Goal: Task Accomplishment & Management: Use online tool/utility

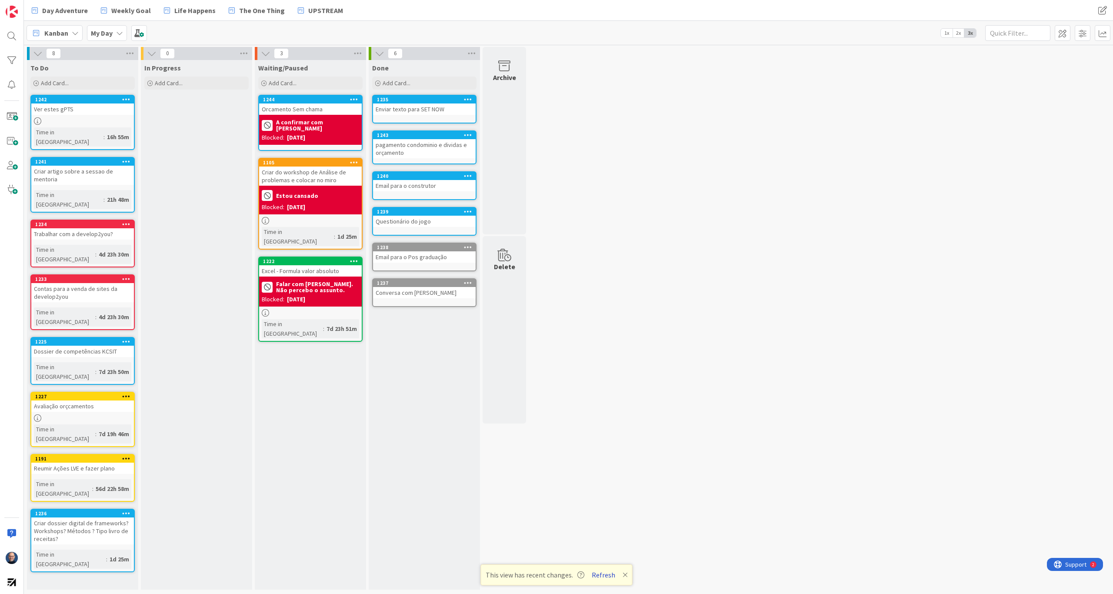
click at [609, 431] on button "Refresh" at bounding box center [603, 574] width 30 height 11
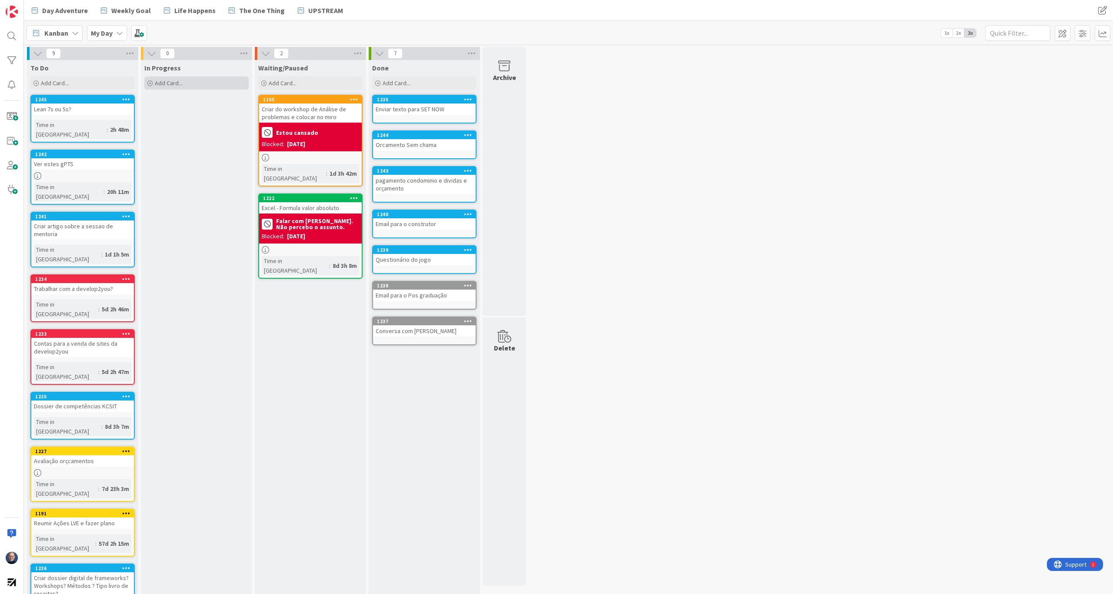
click at [175, 81] on span "Add Card..." at bounding box center [169, 83] width 28 height 8
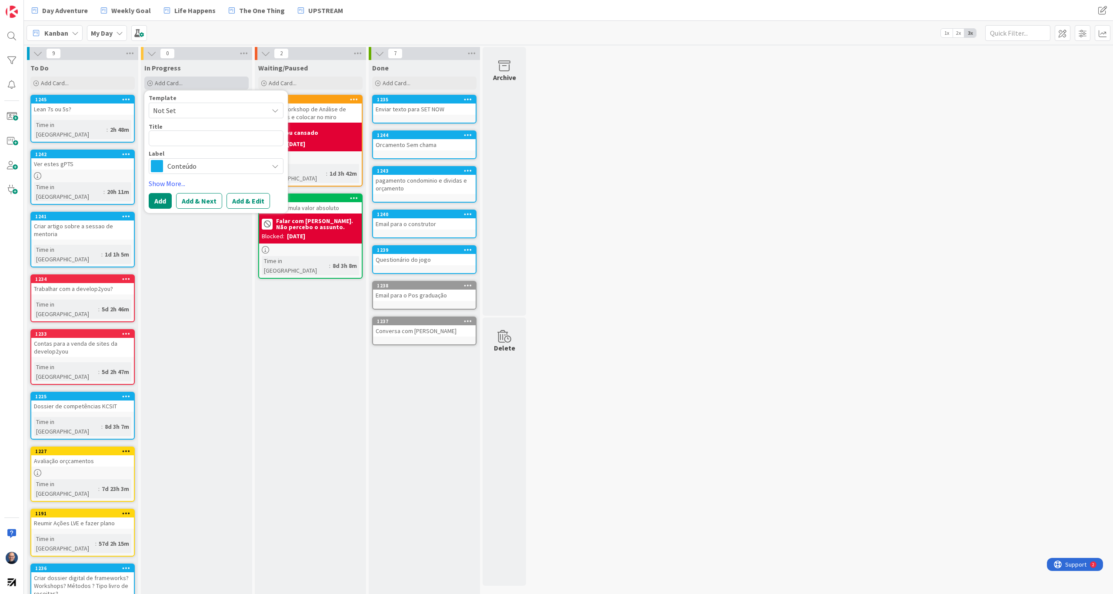
type textarea "v"
type textarea "x"
type textarea "vV"
type textarea "x"
type textarea "v"
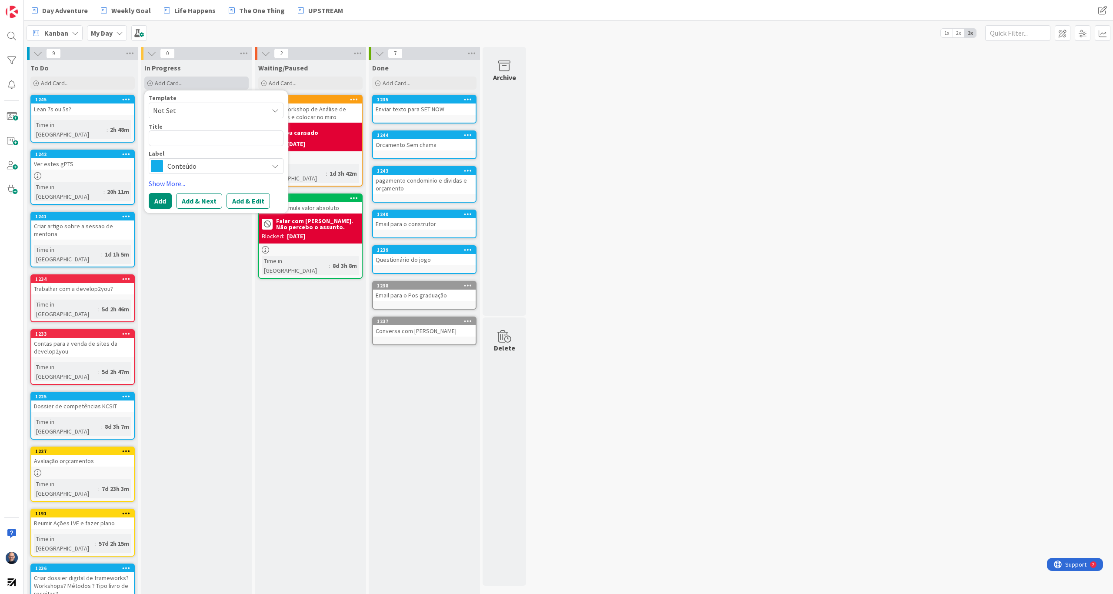
type textarea "x"
type textarea "V"
type textarea "x"
type textarea "Ve"
type textarea "x"
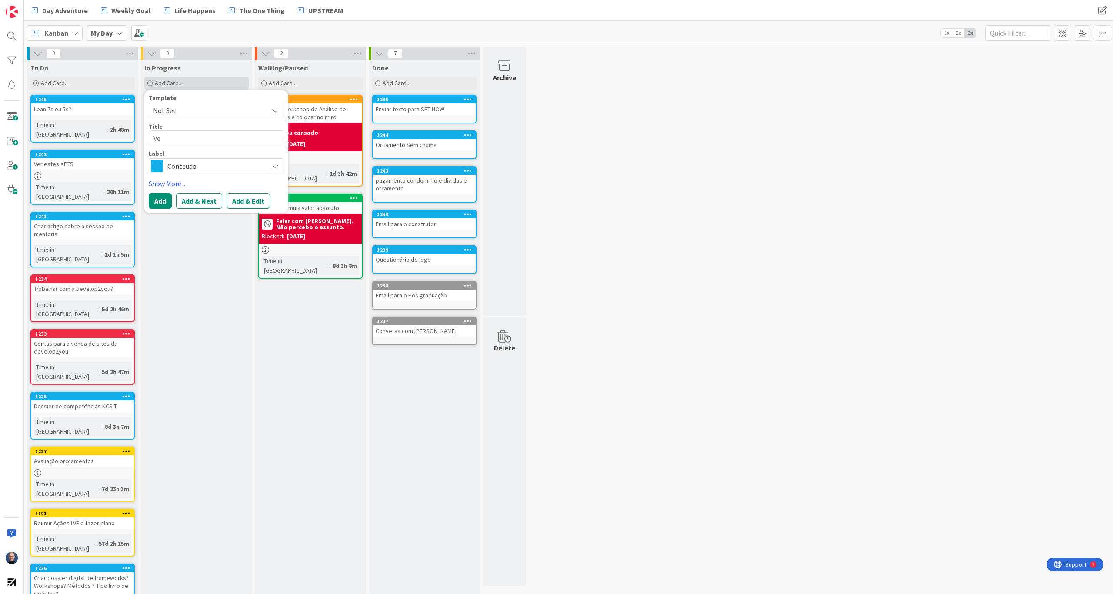
type textarea "Ver"
type textarea "x"
type textarea "Ver"
type textarea "x"
type textarea "Ver L"
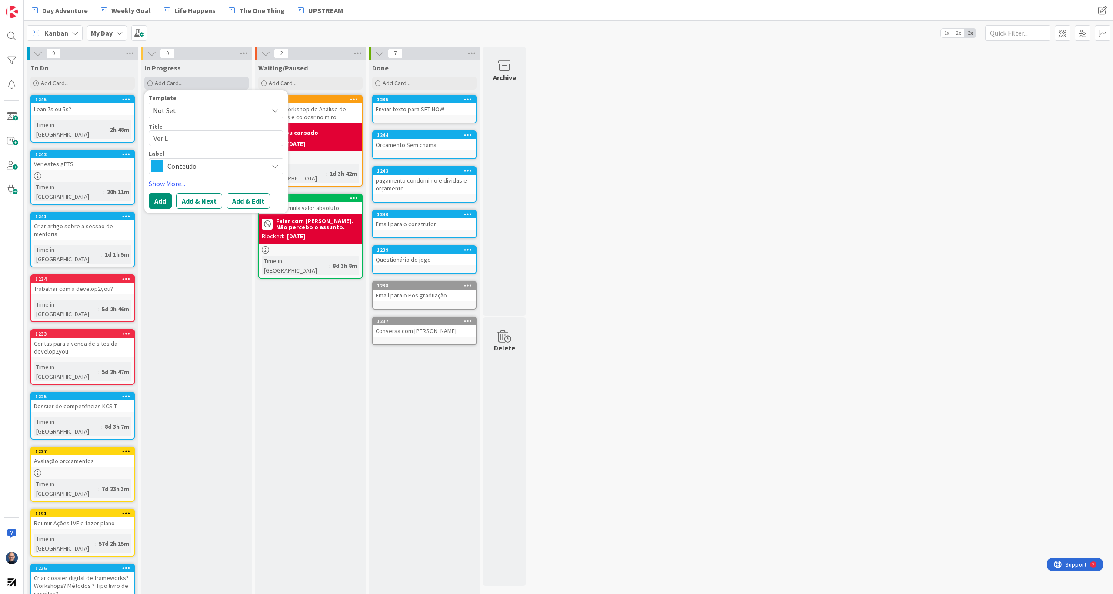
type textarea "x"
type textarea "Ver Li"
type textarea "x"
type textarea "[PERSON_NAME]"
type textarea "x"
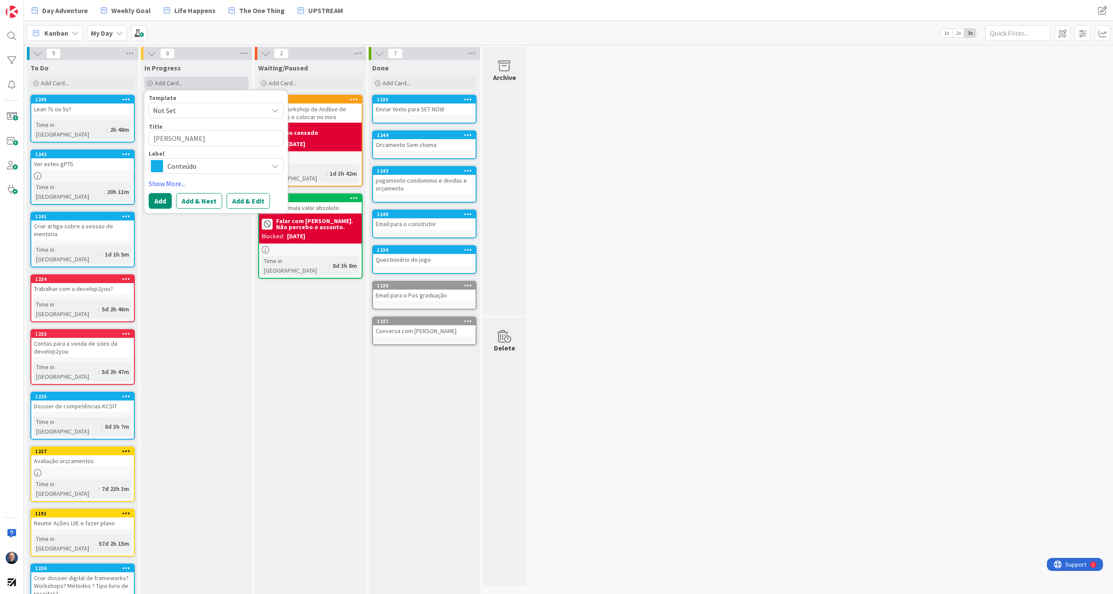
type textarea "Ver Link"
type textarea "x"
type textarea "[PERSON_NAME]"
type textarea "x"
type textarea "Ver Li"
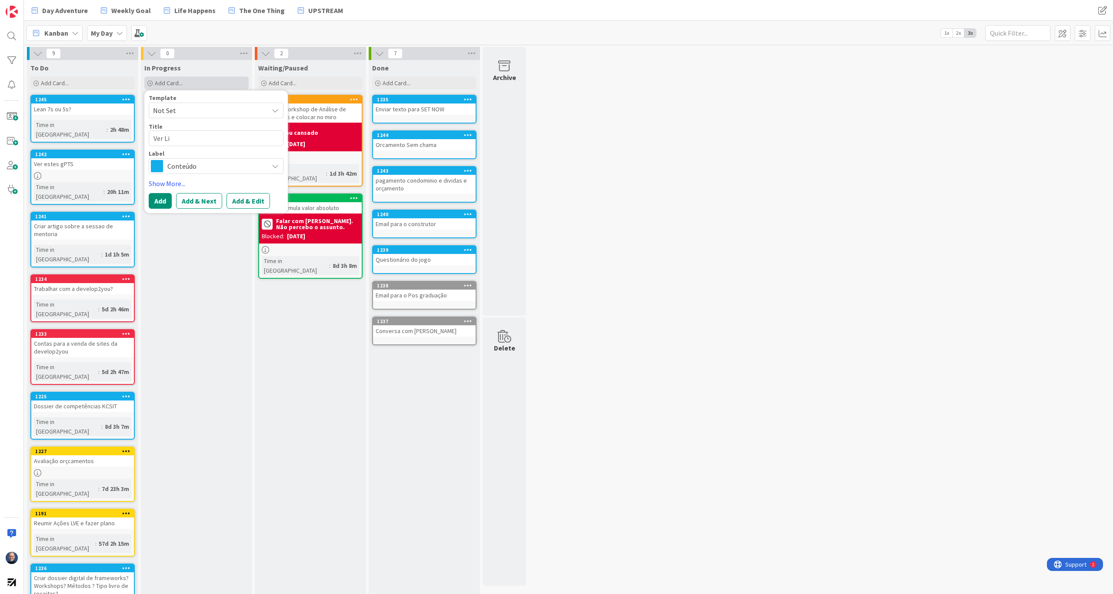
type textarea "x"
type textarea "Ver L"
type textarea "x"
type textarea "Ver"
type textarea "x"
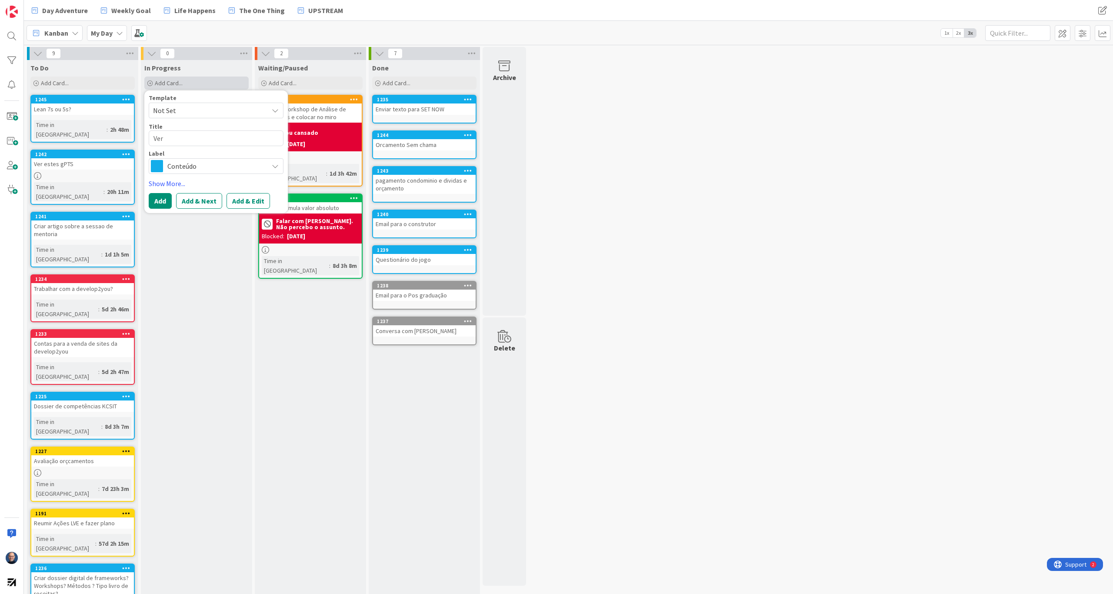
type textarea "Ver"
type textarea "x"
type textarea "Vere"
type textarea "x"
type textarea "Verem"
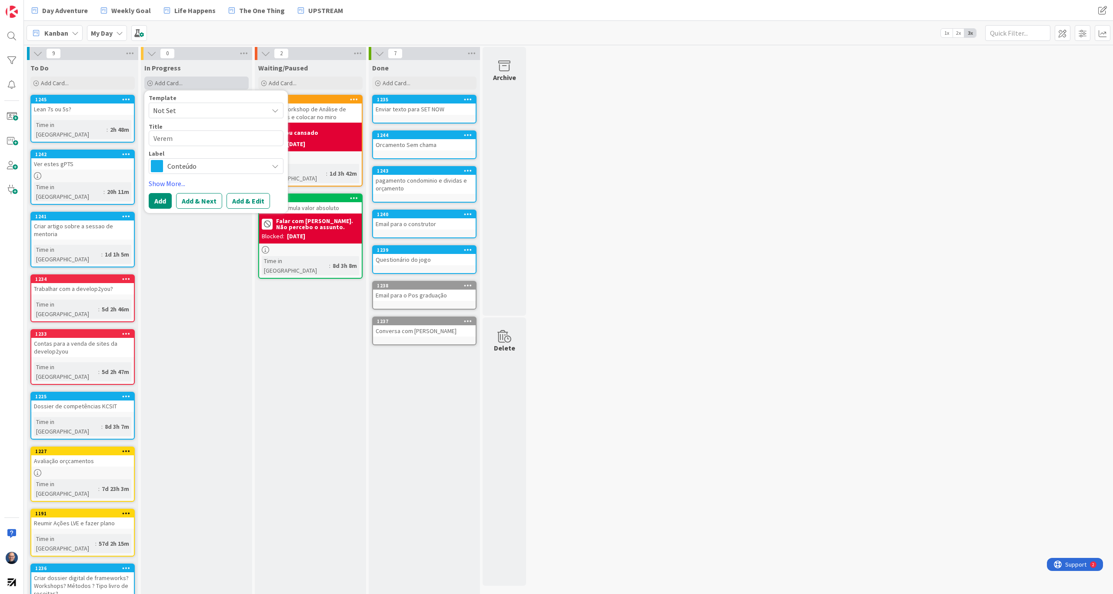
type textarea "x"
type textarea "Vere"
type textarea "x"
type textarea "Ver"
type textarea "x"
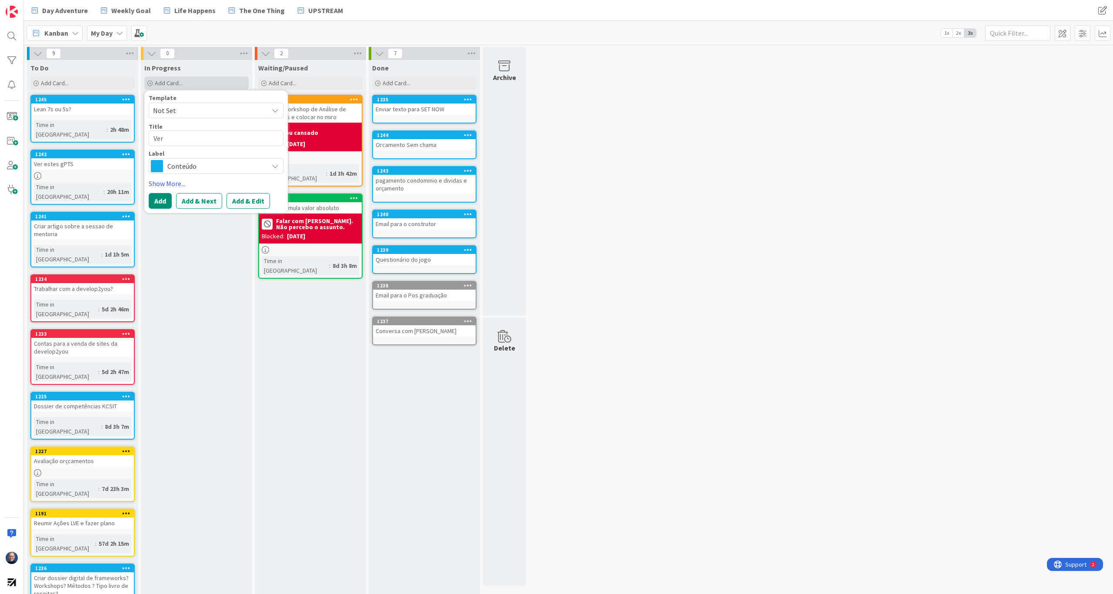
type textarea "Ver"
type textarea "x"
type textarea "Ver e"
type textarea "x"
type textarea "Ver em"
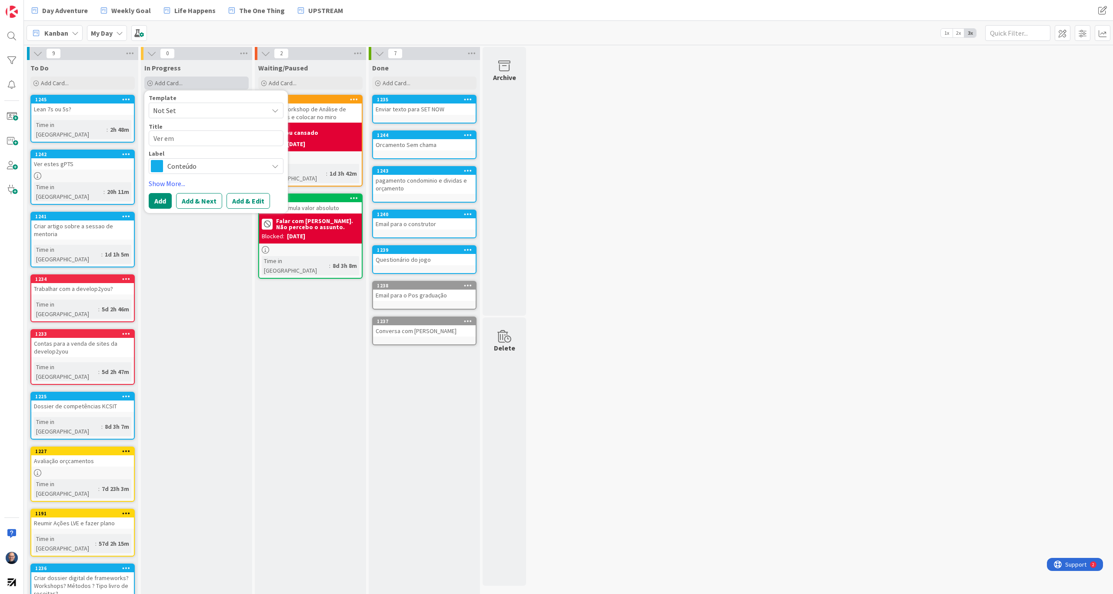
type textarea "x"
type textarea "Ver emr"
type textarea "x"
type textarea "Ver emre"
type textarea "x"
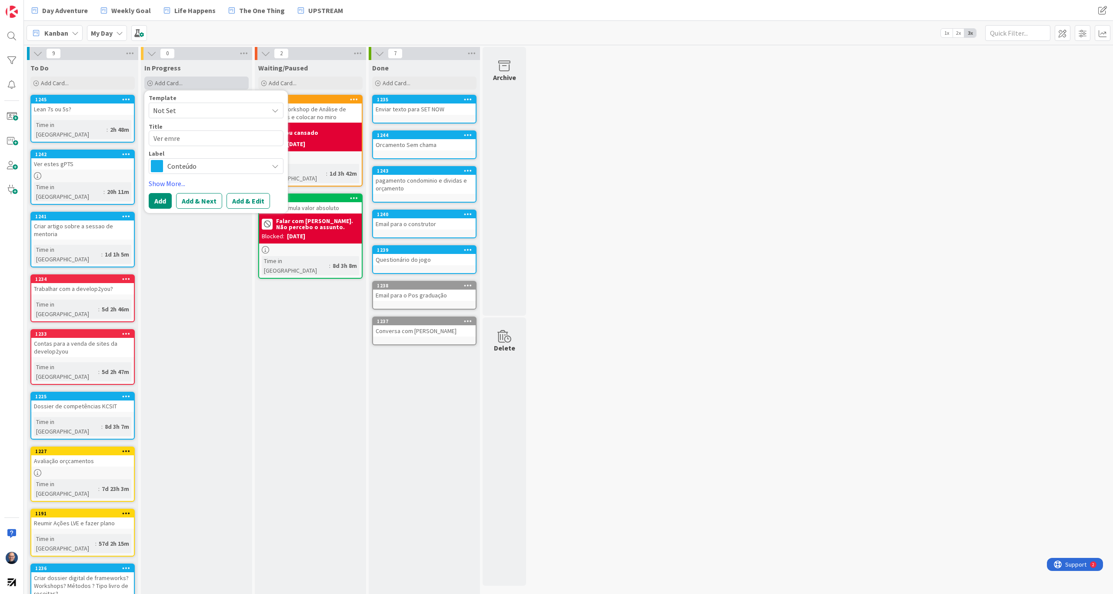
type textarea "Ver emr"
type textarea "x"
type textarea "Ver em"
type textarea "x"
type textarea "Ver emp"
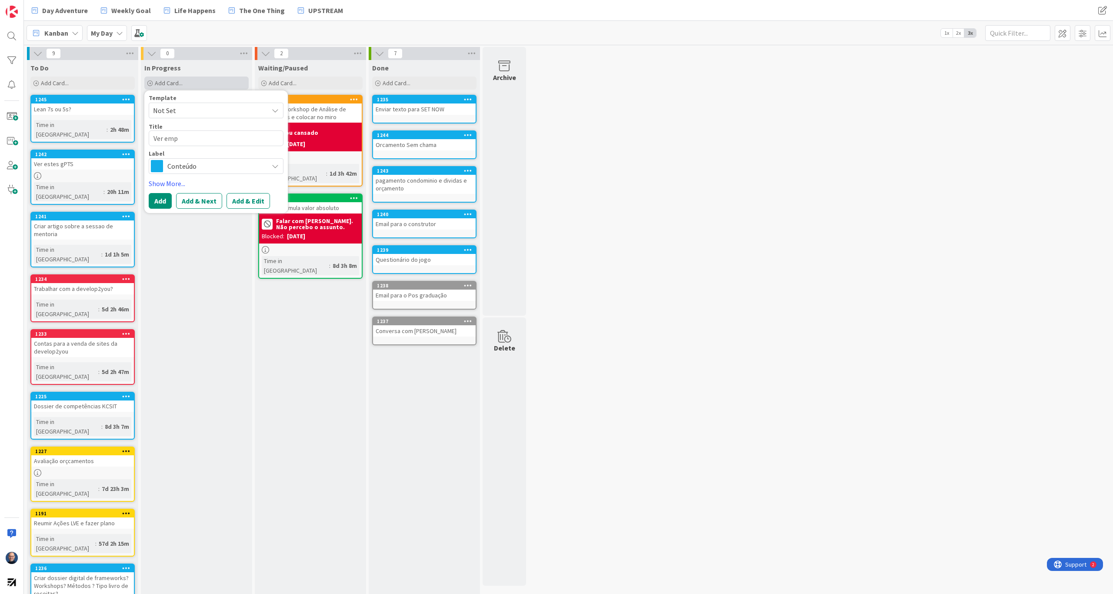
type textarea "x"
type textarea "Ver empr"
type textarea "x"
type textarea "Ver empre"
type textarea "x"
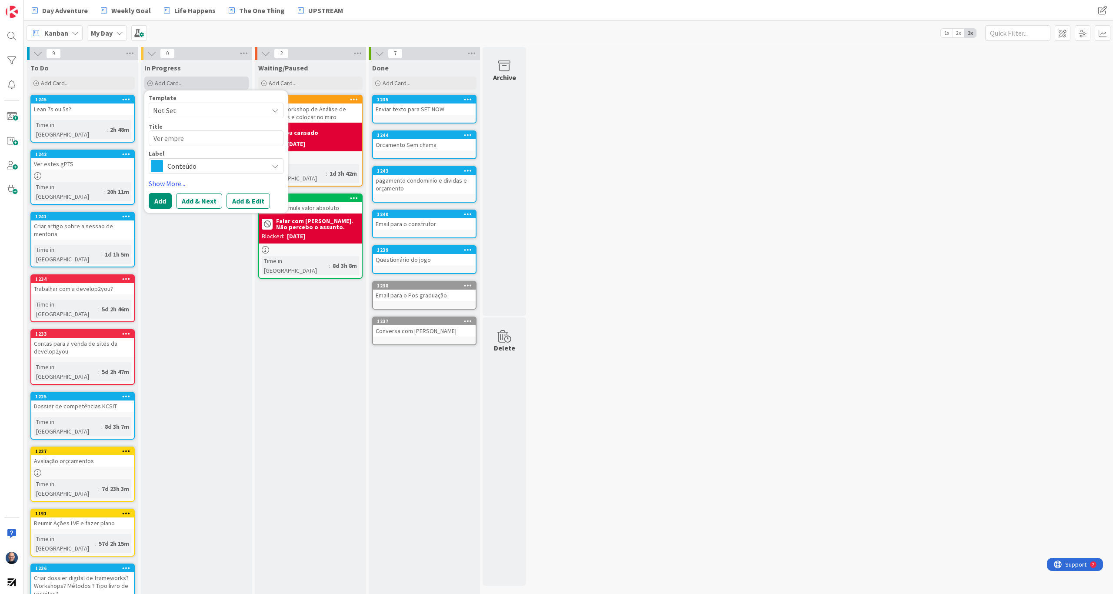
type textarea "Ver empres"
type textarea "x"
type textarea "Ver empresa"
type textarea "x"
type textarea "Ver empresas"
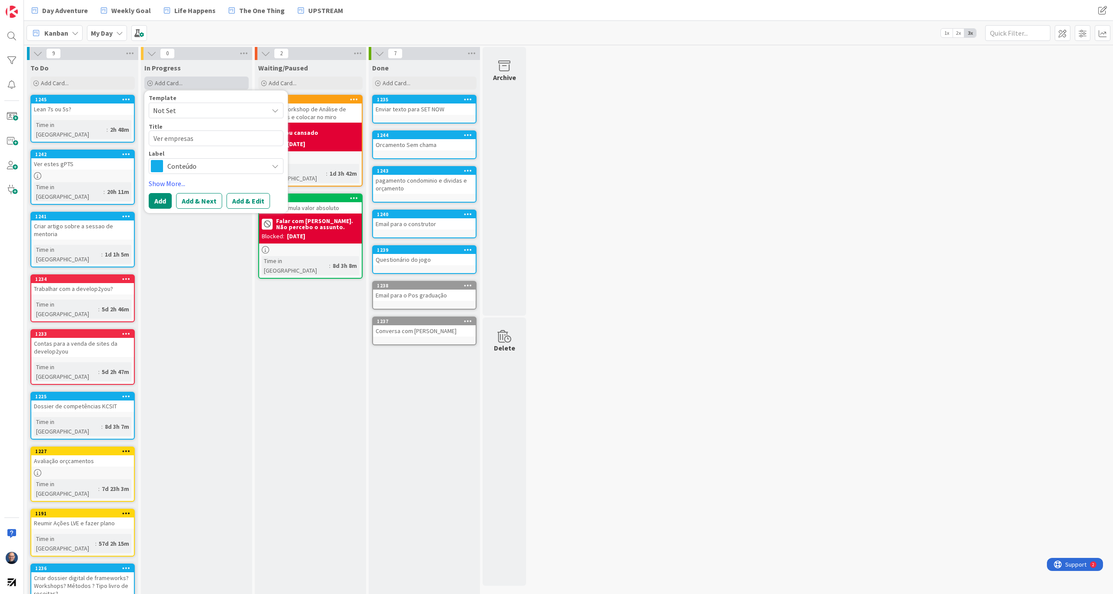
type textarea "x"
type textarea "Ver empresas"
type textarea "x"
type textarea "Ver empresas L"
type textarea "x"
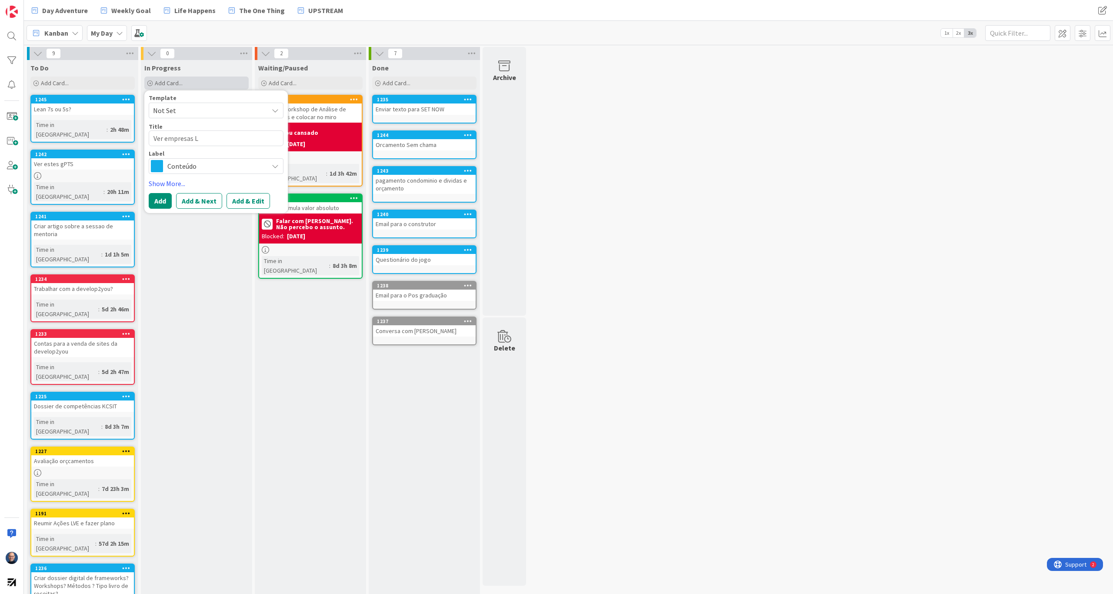
type textarea "Ver empresas Li"
type textarea "x"
type textarea "Ver empresas Lin"
type textarea "x"
type textarea "Ver empresas Lind"
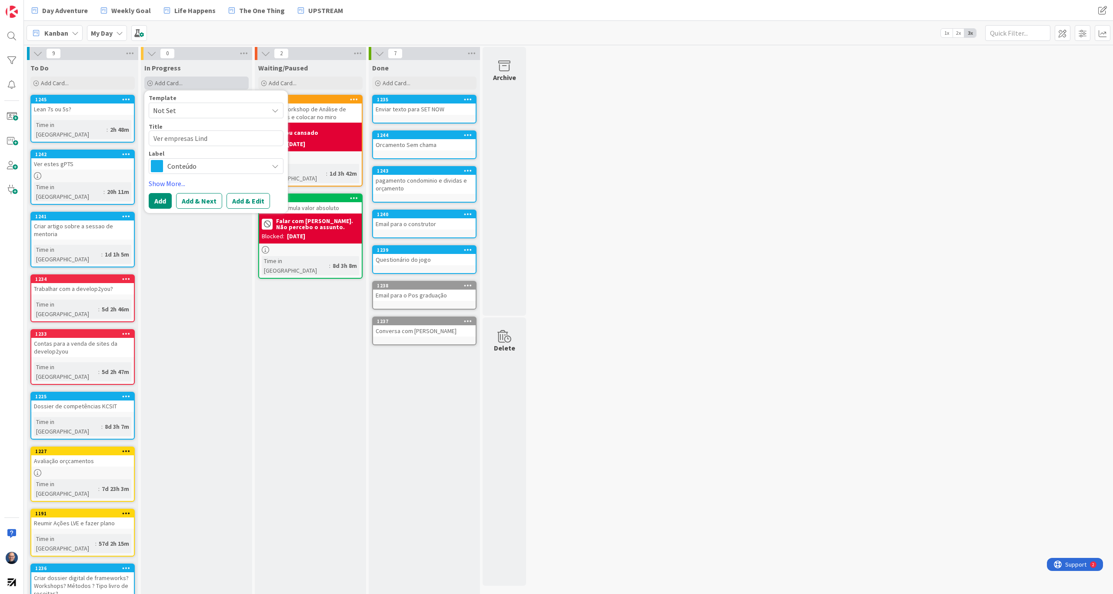
type textarea "x"
type textarea "Ver empresas Lin"
type textarea "x"
type textarea "Ver empresas Link"
type textarea "x"
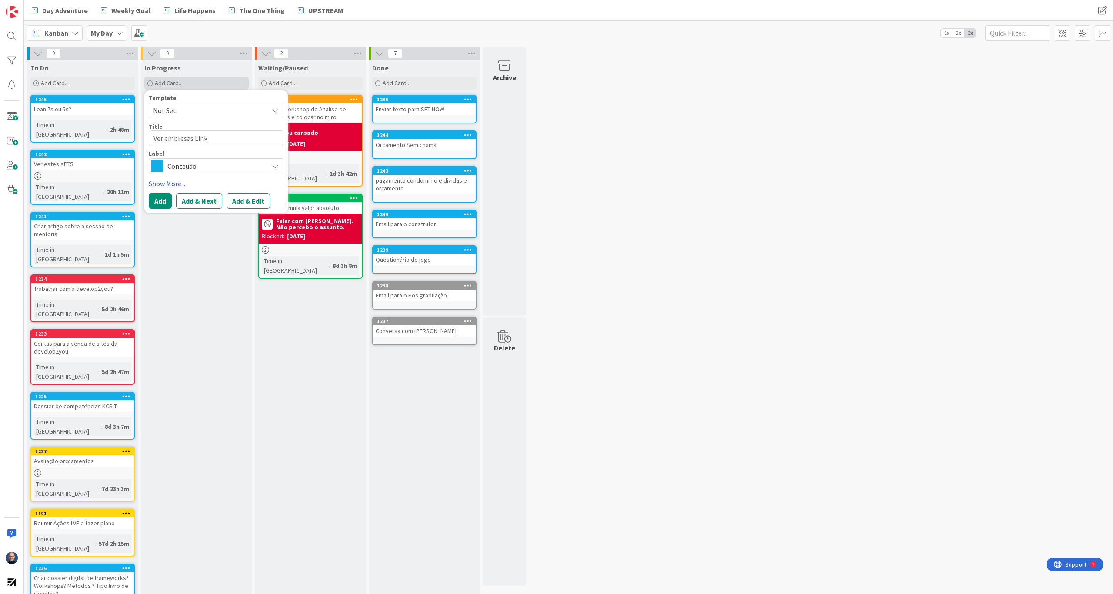
type textarea "Ver empresas Linke"
type textarea "x"
type textarea "Ver empresas Linked"
type textarea "x"
type textarea "Ver empresas Linkedi"
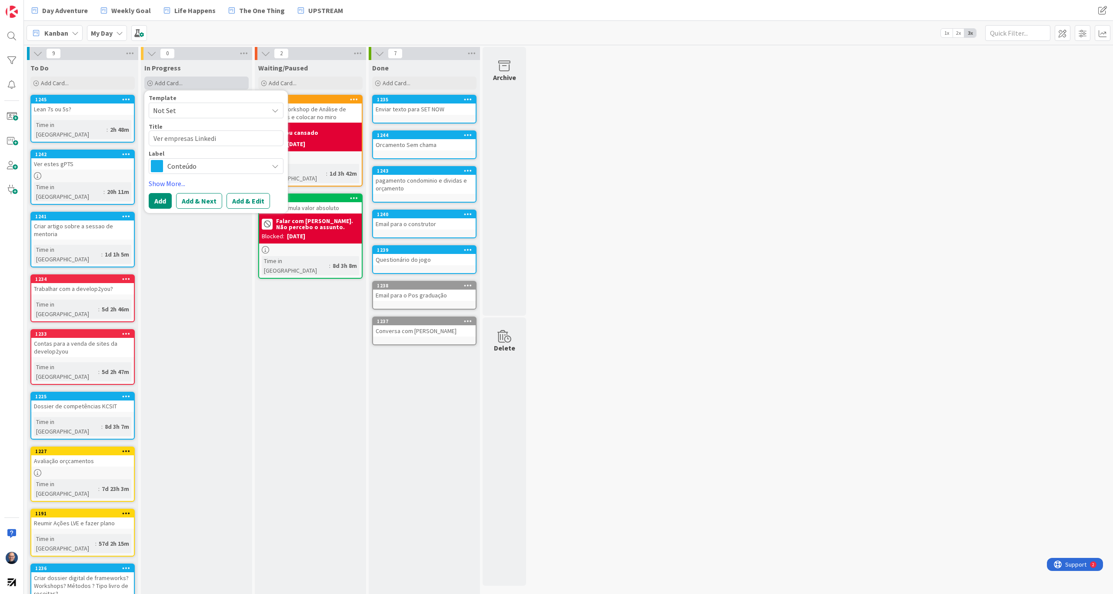
type textarea "x"
type textarea "Ver empresas Linkedin"
click at [219, 170] on span "Conteúdo" at bounding box center [215, 166] width 96 height 12
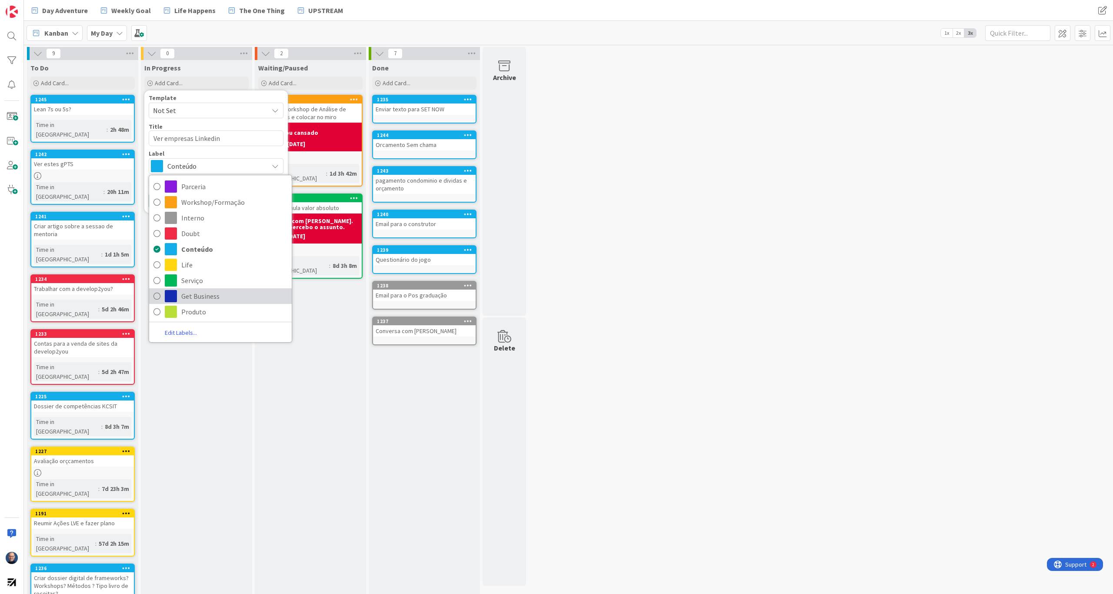
click at [191, 302] on span "Get Business" at bounding box center [234, 295] width 106 height 13
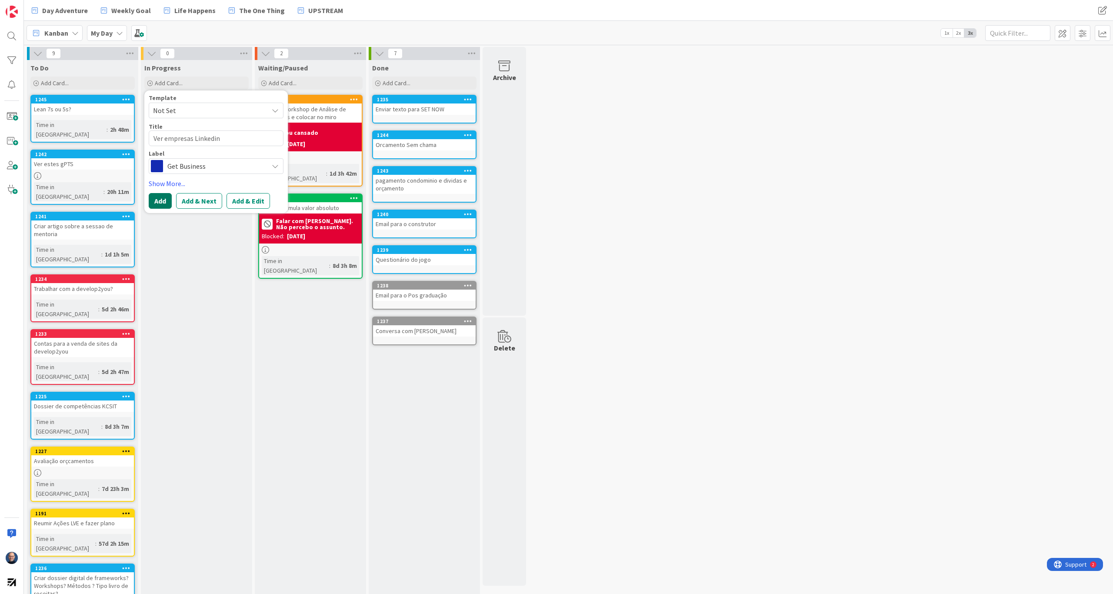
click at [160, 202] on button "Add" at bounding box center [160, 201] width 23 height 16
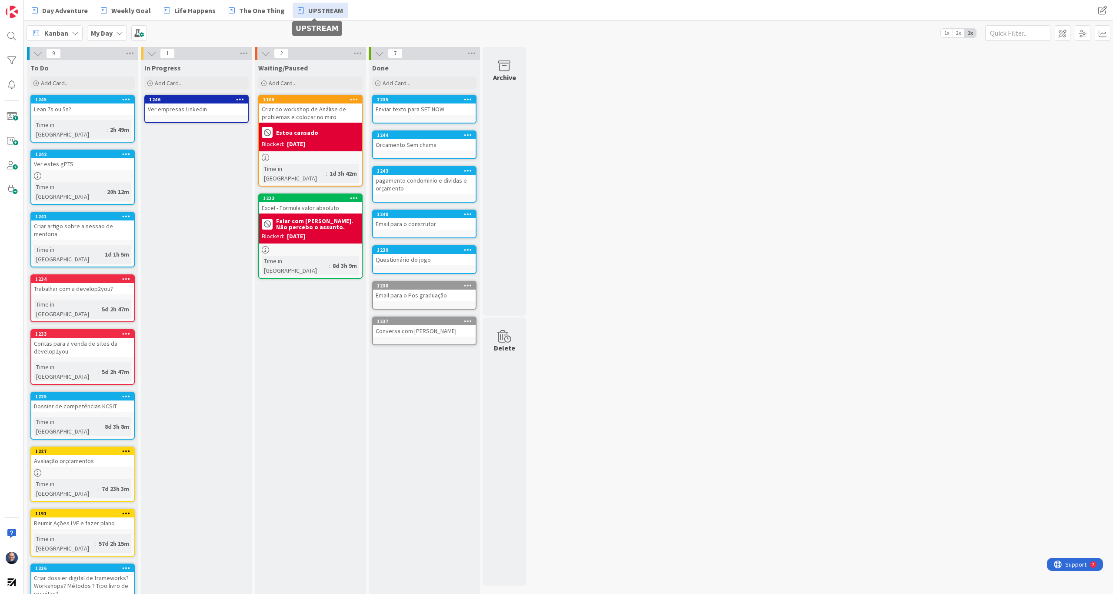
click at [315, 12] on span "UPSTREAM" at bounding box center [325, 10] width 35 height 10
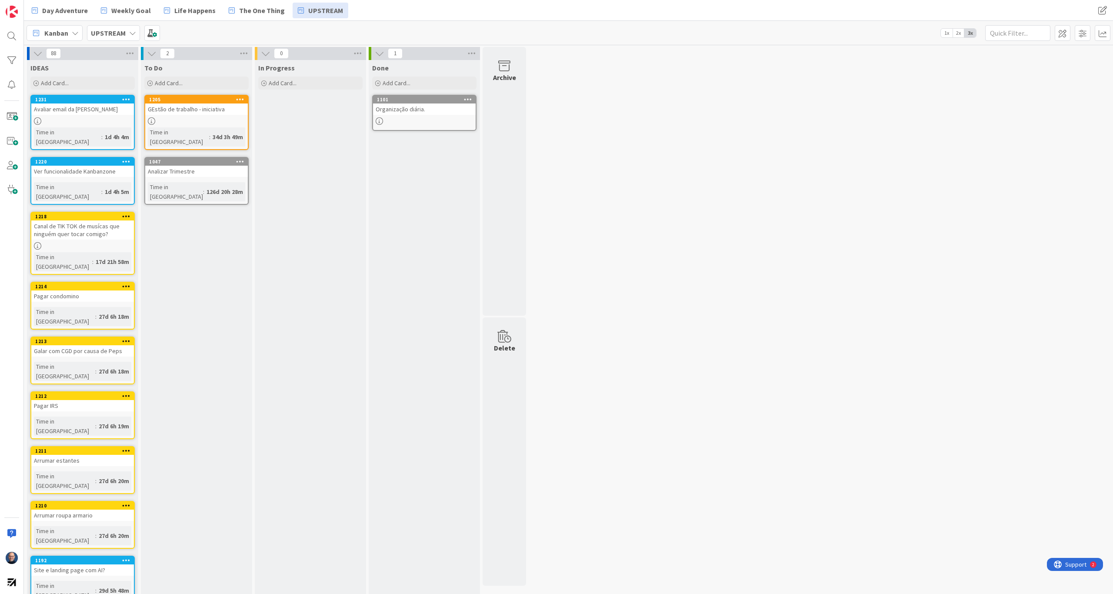
scroll to position [1, 0]
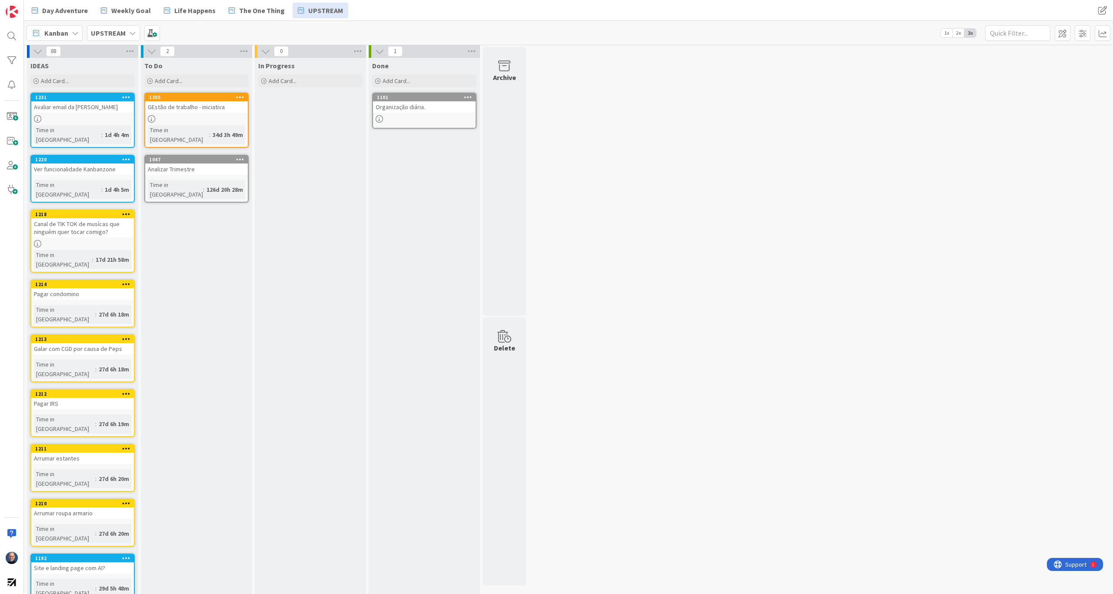
scroll to position [0, 0]
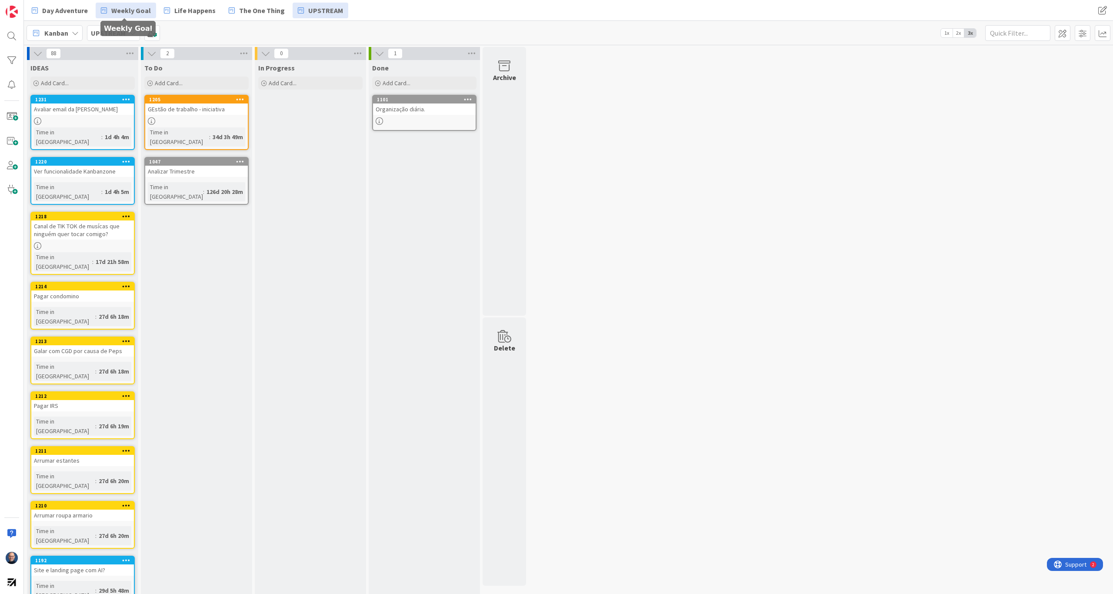
click at [132, 7] on span "Weekly Goal" at bounding box center [131, 10] width 40 height 10
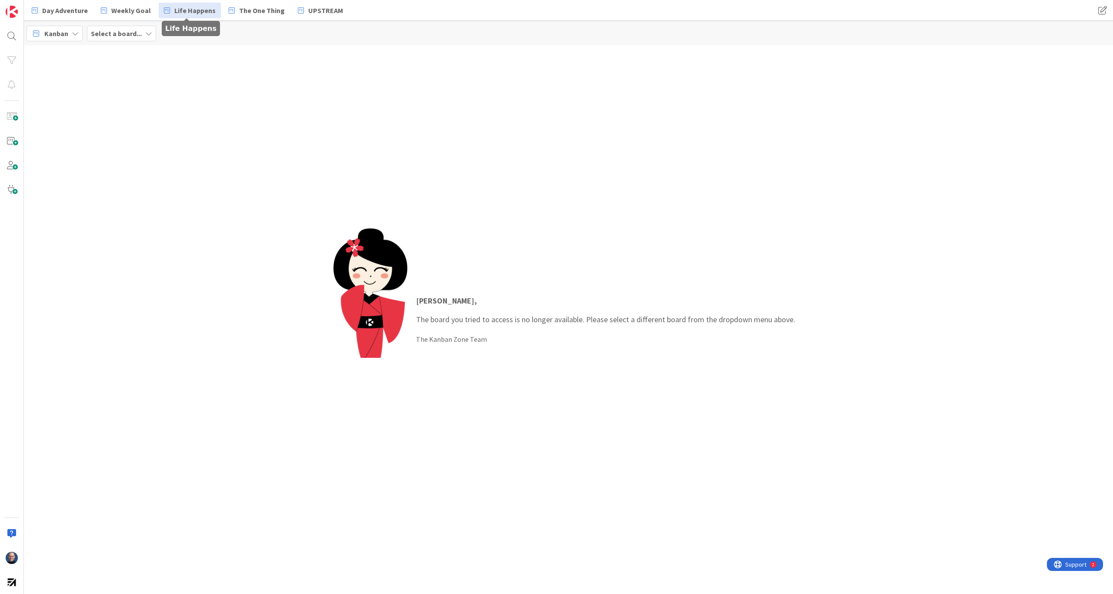
click at [188, 8] on span "Life Happens" at bounding box center [194, 10] width 41 height 10
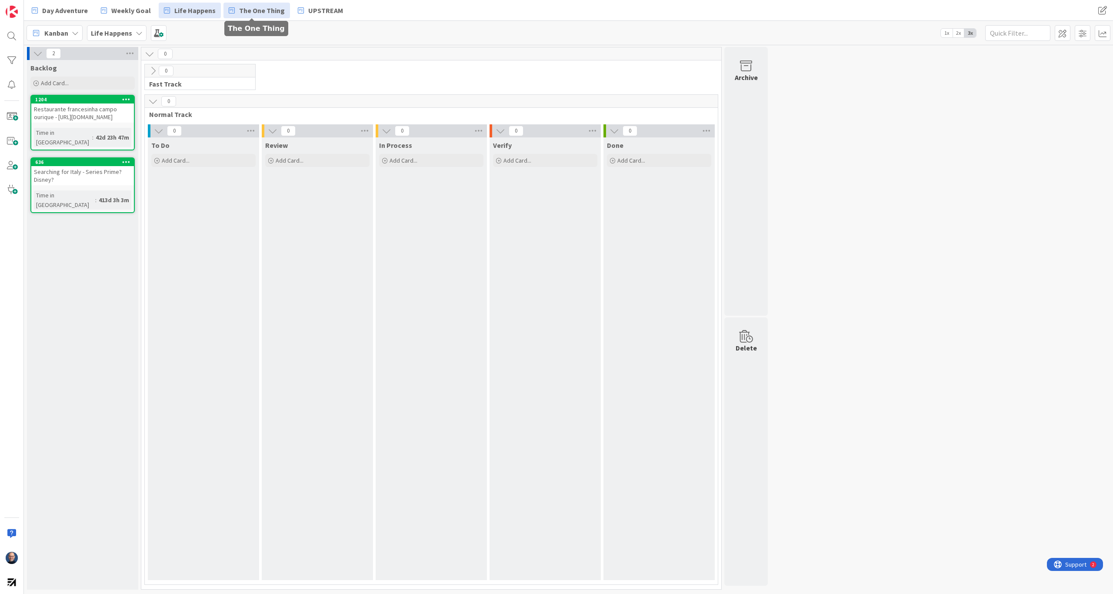
click at [240, 11] on span "The One Thing" at bounding box center [262, 10] width 46 height 10
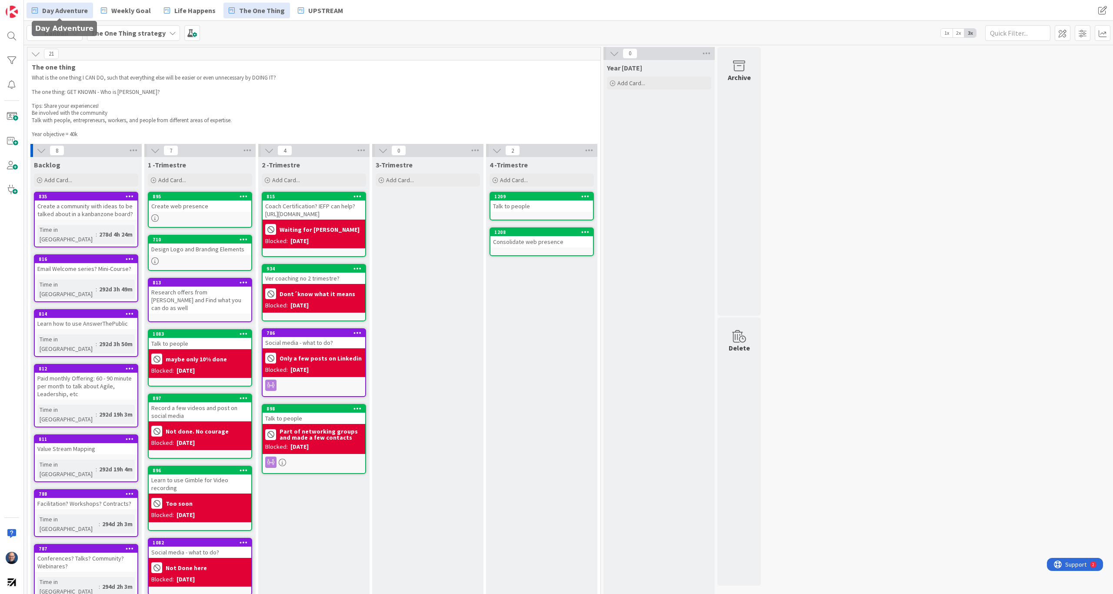
click at [50, 7] on span "Day Adventure" at bounding box center [65, 10] width 46 height 10
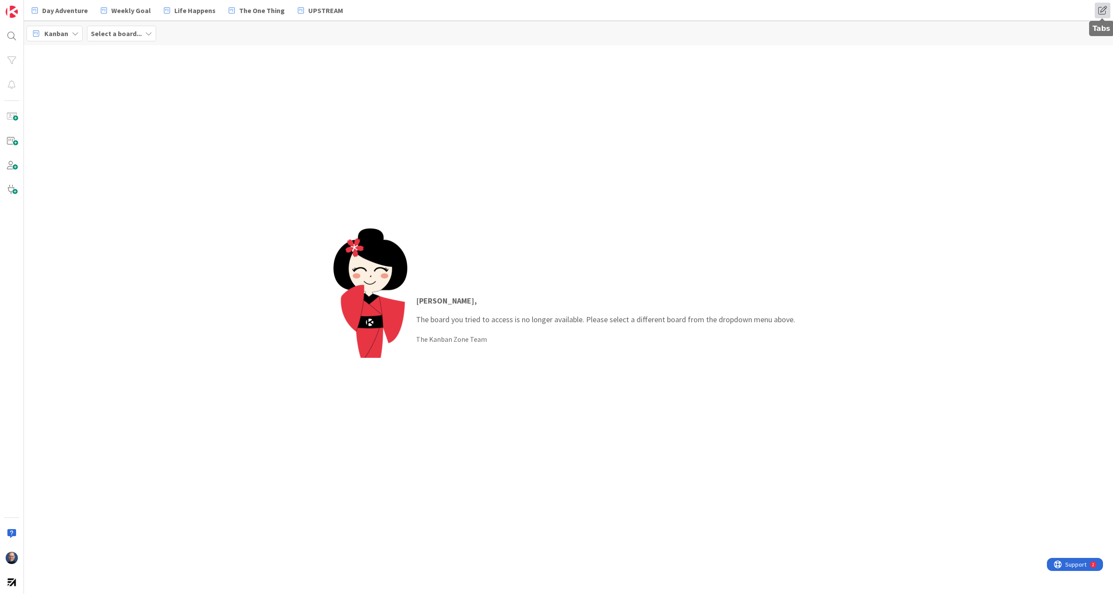
click at [1097, 13] on span at bounding box center [1102, 11] width 16 height 16
click at [1099, 42] on icon at bounding box center [1100, 43] width 5 height 6
click at [991, 83] on button "Delete" at bounding box center [993, 82] width 33 height 16
click at [1101, 42] on icon at bounding box center [1100, 43] width 5 height 6
click at [991, 79] on button "Delete" at bounding box center [993, 82] width 33 height 16
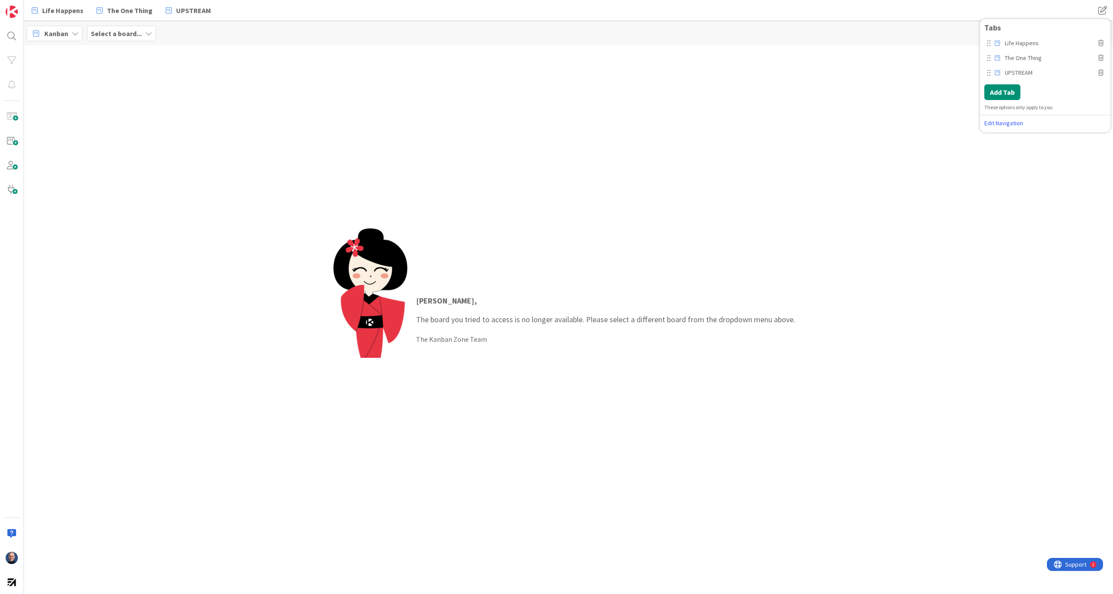
click at [861, 79] on div "[PERSON_NAME] , The board you tried to access is no longer available. Please se…" at bounding box center [568, 319] width 1089 height 548
click at [188, 11] on span "UPSTREAM" at bounding box center [193, 10] width 35 height 10
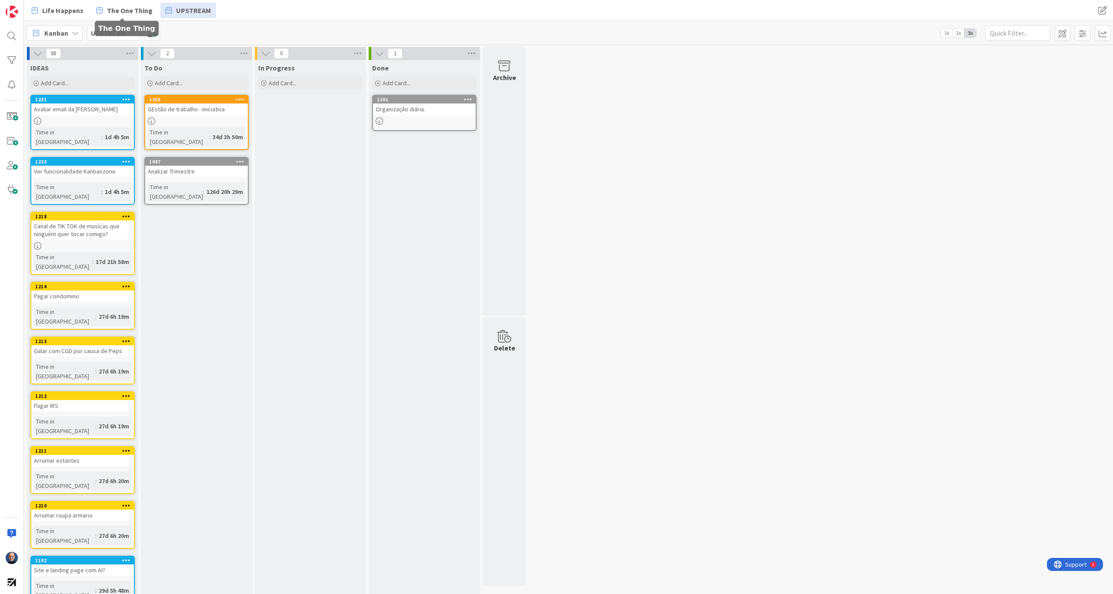
click at [124, 11] on span "The One Thing" at bounding box center [130, 10] width 46 height 10
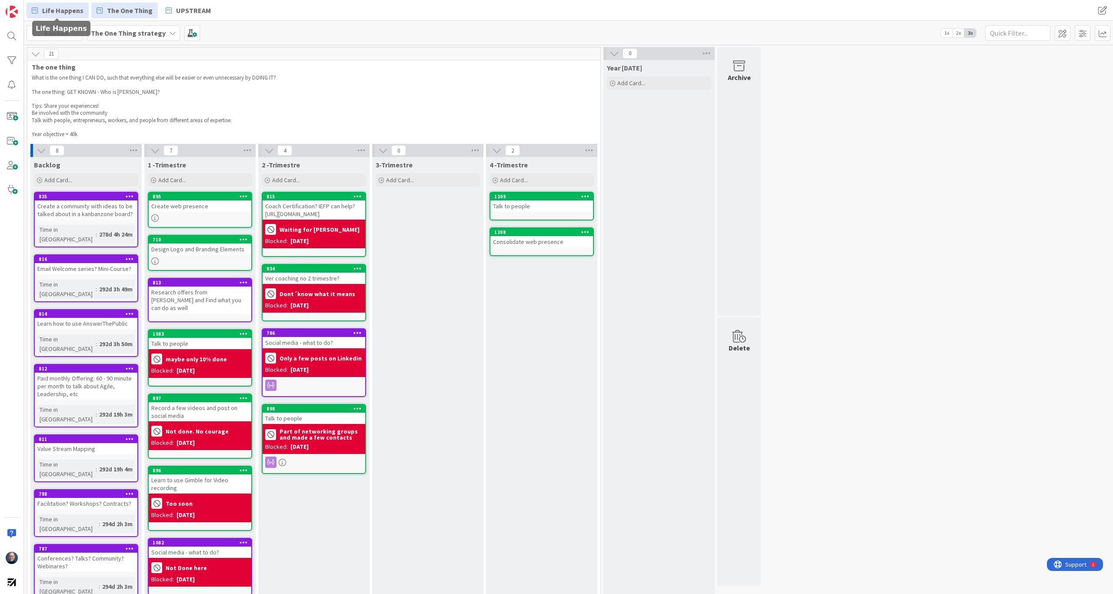
click at [69, 7] on span "Life Happens" at bounding box center [62, 10] width 41 height 10
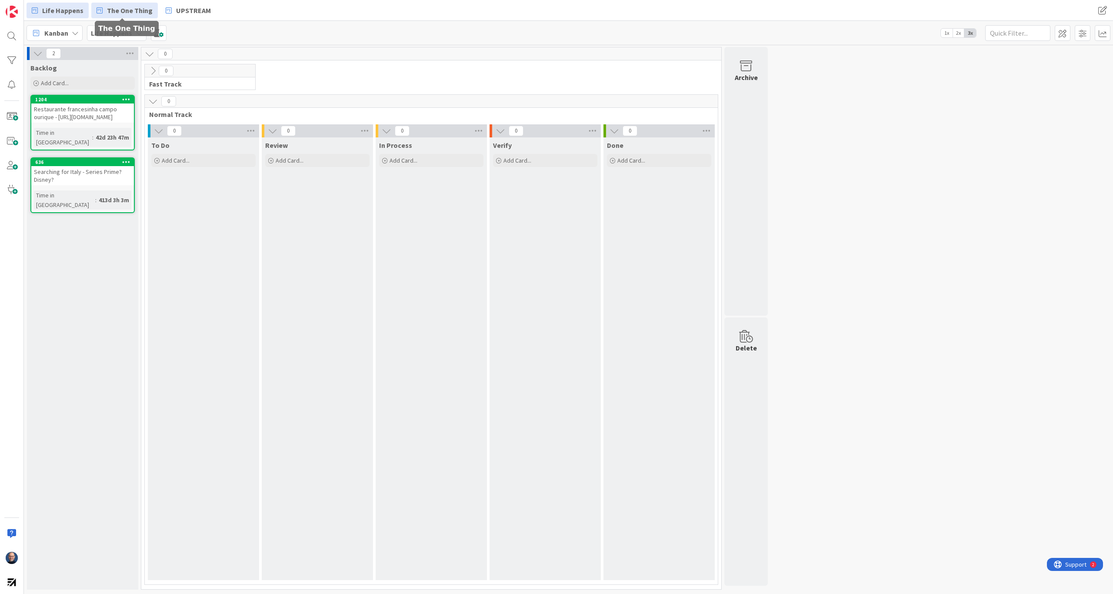
click at [113, 7] on span "The One Thing" at bounding box center [130, 10] width 46 height 10
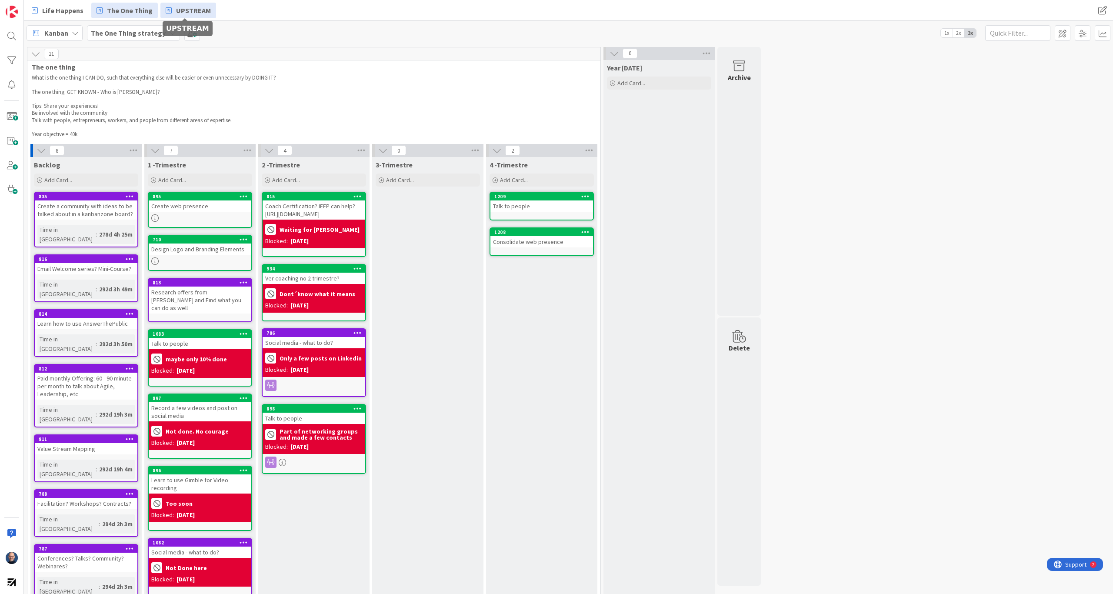
click at [168, 7] on icon at bounding box center [169, 10] width 6 height 11
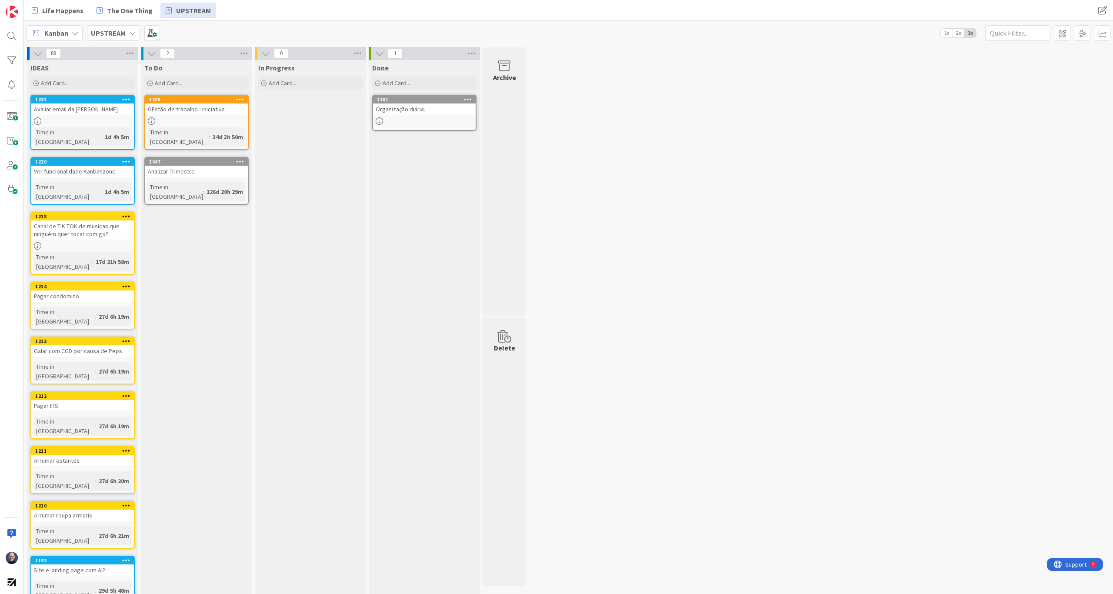
click at [123, 31] on b "UPSTREAM" at bounding box center [108, 33] width 35 height 9
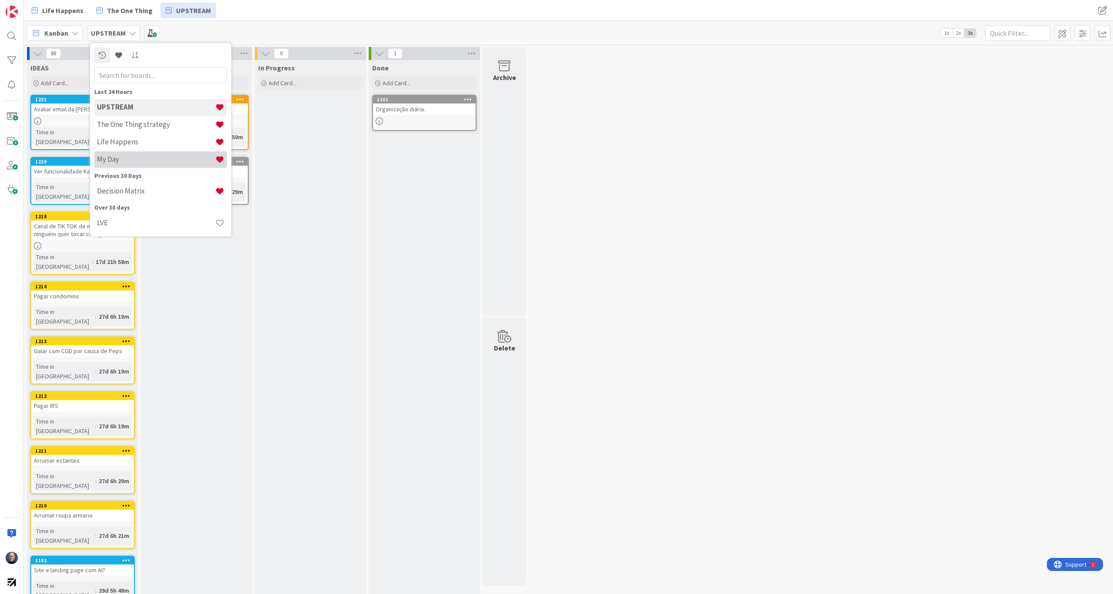
click at [152, 162] on h4 "My Day" at bounding box center [156, 159] width 118 height 9
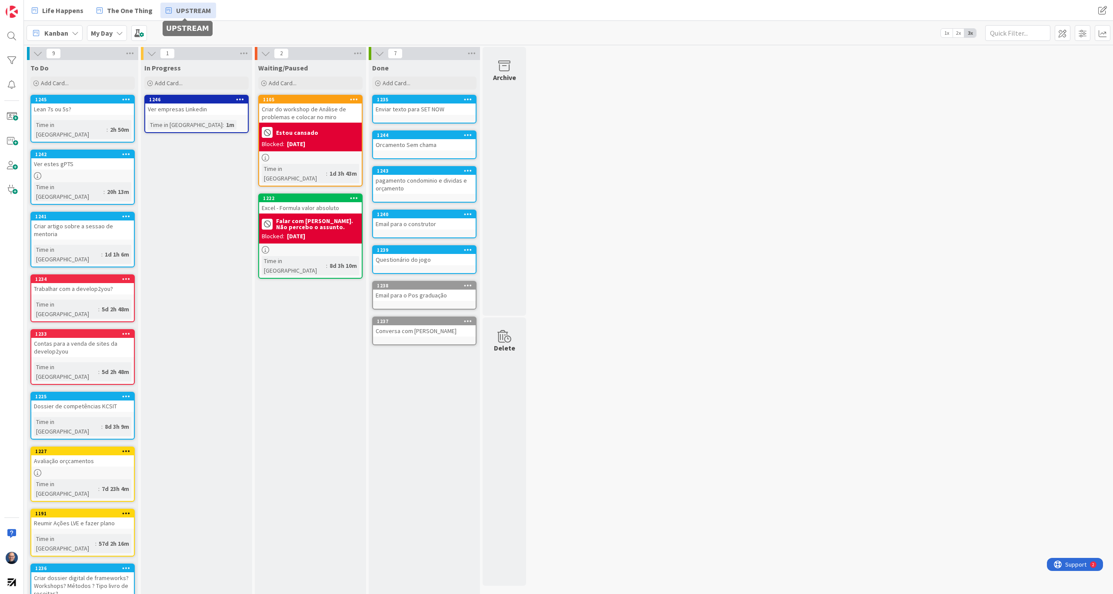
click at [197, 9] on span "UPSTREAM" at bounding box center [193, 10] width 35 height 10
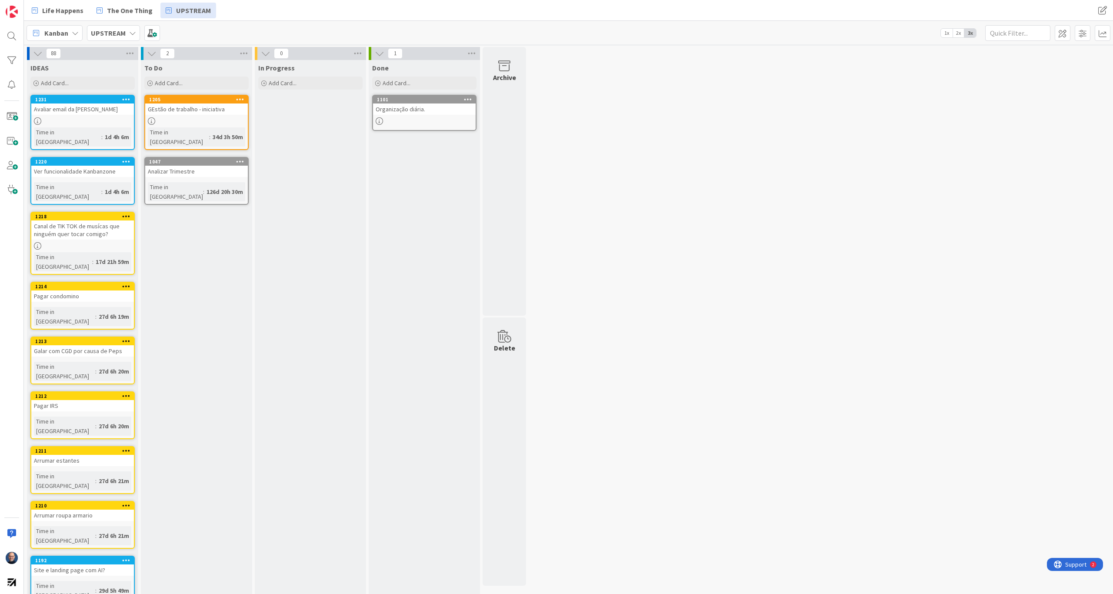
scroll to position [1, 0]
click at [101, 81] on div "Add Card..." at bounding box center [82, 82] width 104 height 13
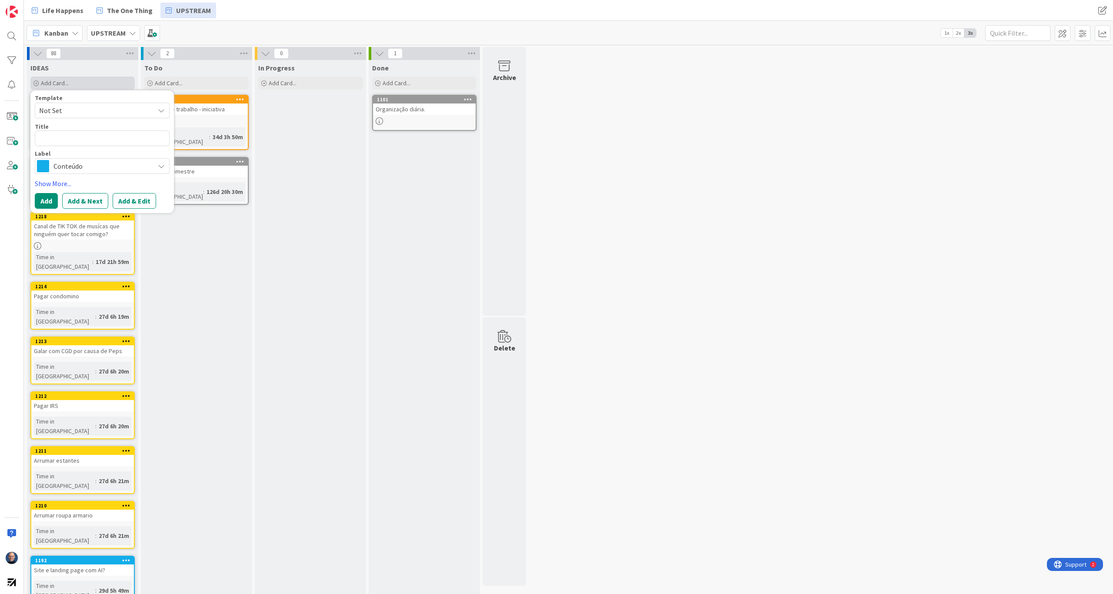
type textarea "x"
type textarea "M"
type textarea "x"
type textarea "Ma"
type textarea "x"
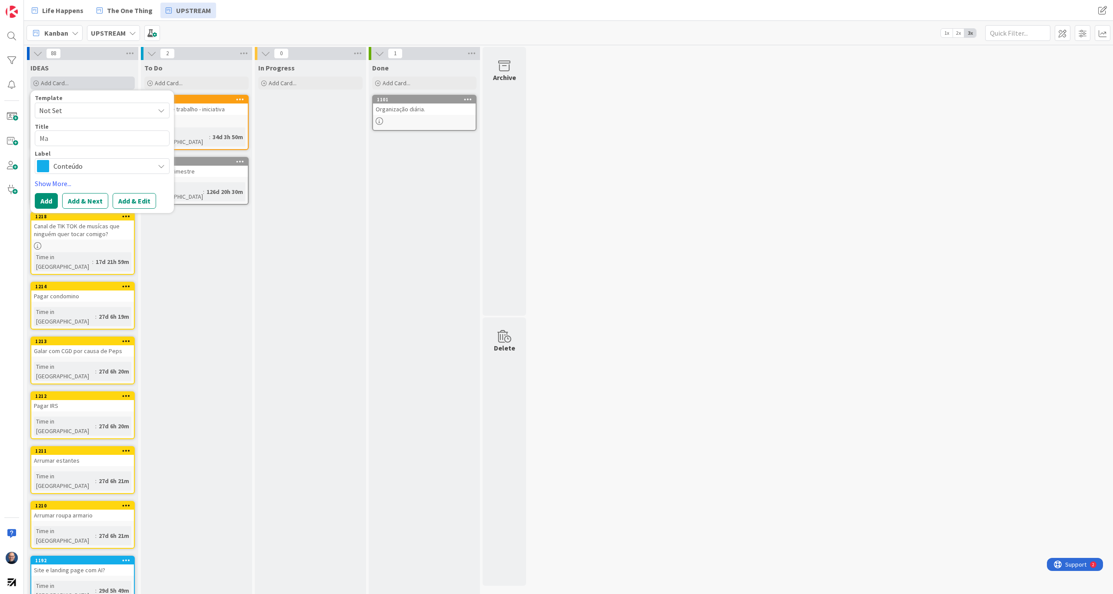
type textarea "Mar"
type textarea "x"
type textarea "[PERSON_NAME]"
type textarea "x"
type textarea "Marca"
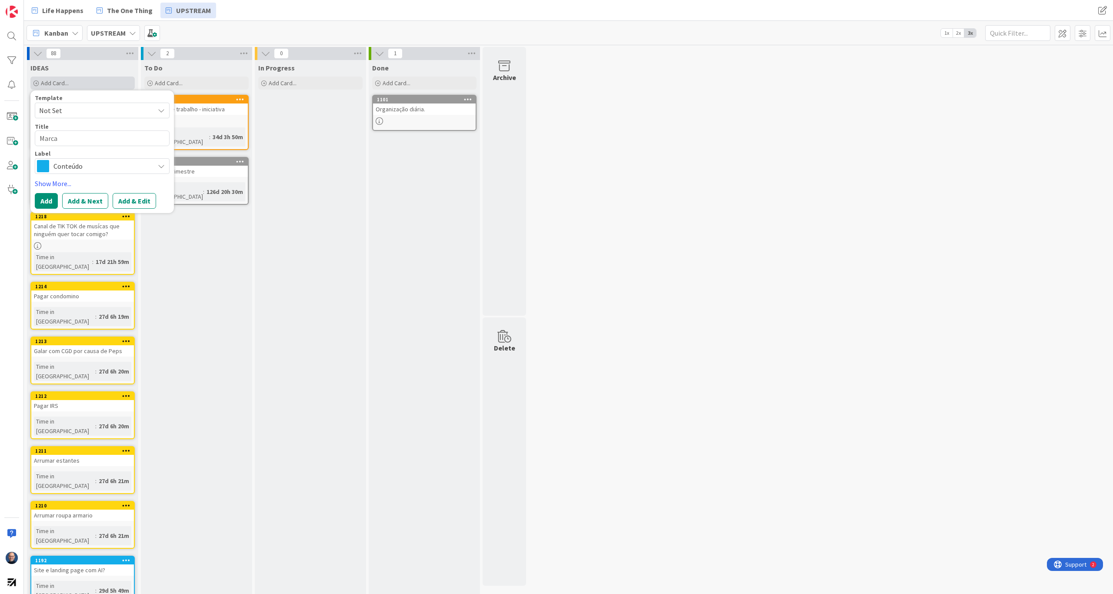
type textarea "x"
type textarea "Marcar"
type textarea "x"
type textarea "Marcar"
type textarea "x"
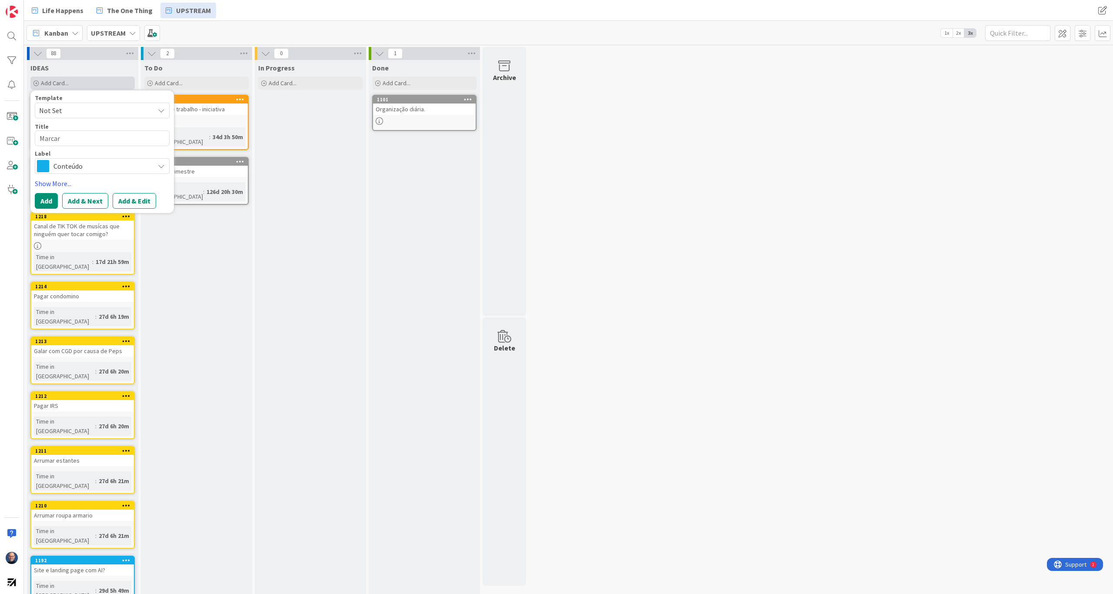
type textarea "Marcar r"
type textarea "x"
type textarea "Marcar re"
type textarea "x"
type textarea "Marcar reu"
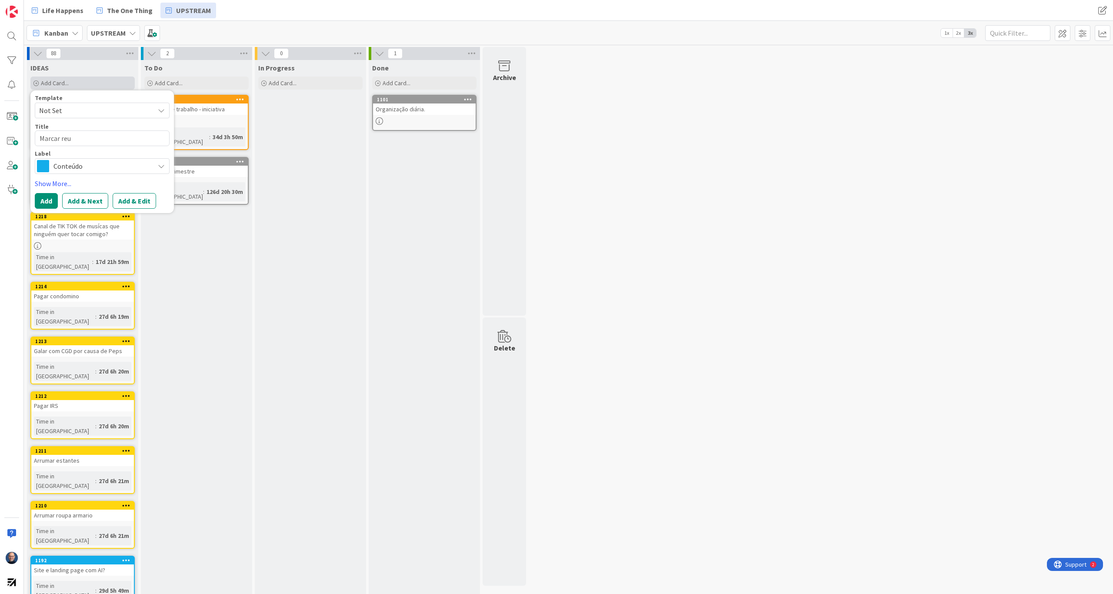
type textarea "x"
type textarea "Marcar reun"
type textarea "x"
type textarea "Marcar reuni"
type textarea "x"
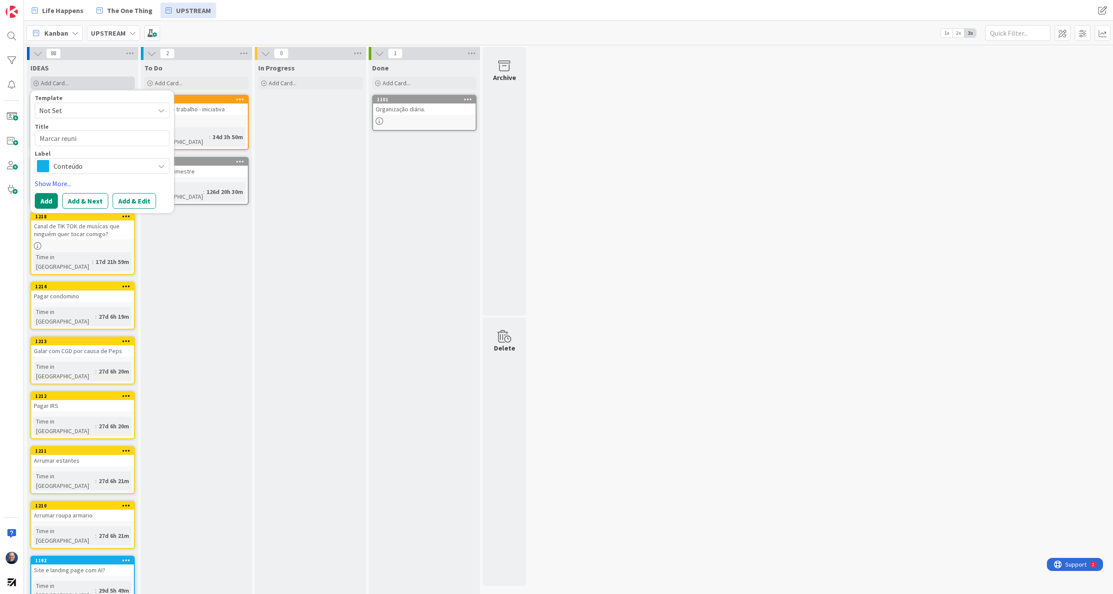
type textarea "Marcar reun"
type textarea "x"
type textarea "Marcar reu"
type textarea "x"
type textarea "Marcar re"
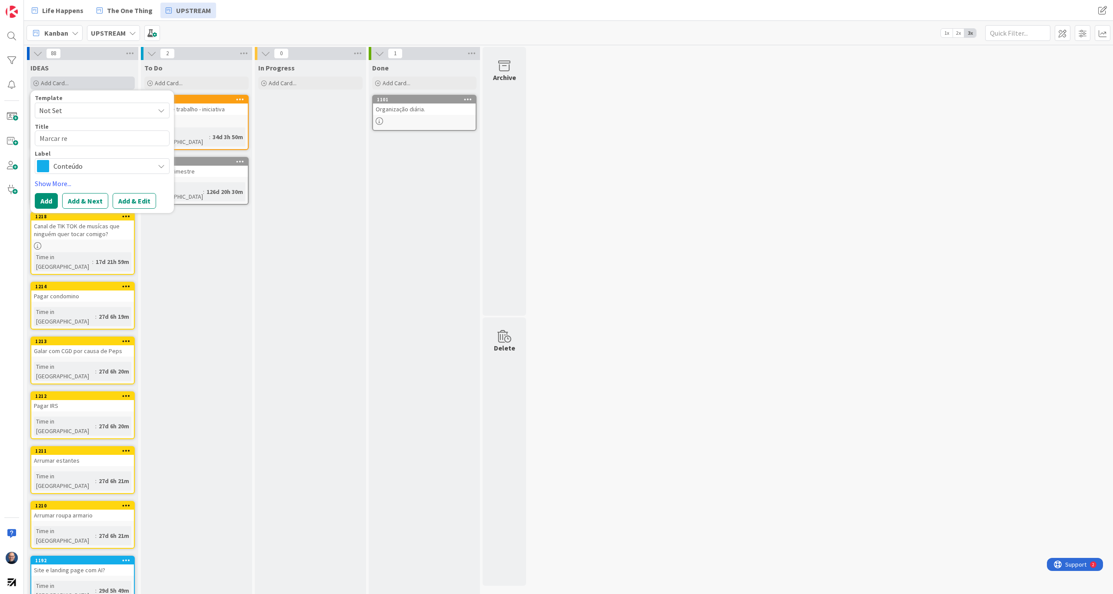
type textarea "x"
type textarea "Marcar r"
type textarea "x"
type textarea "Marcar"
type textarea "x"
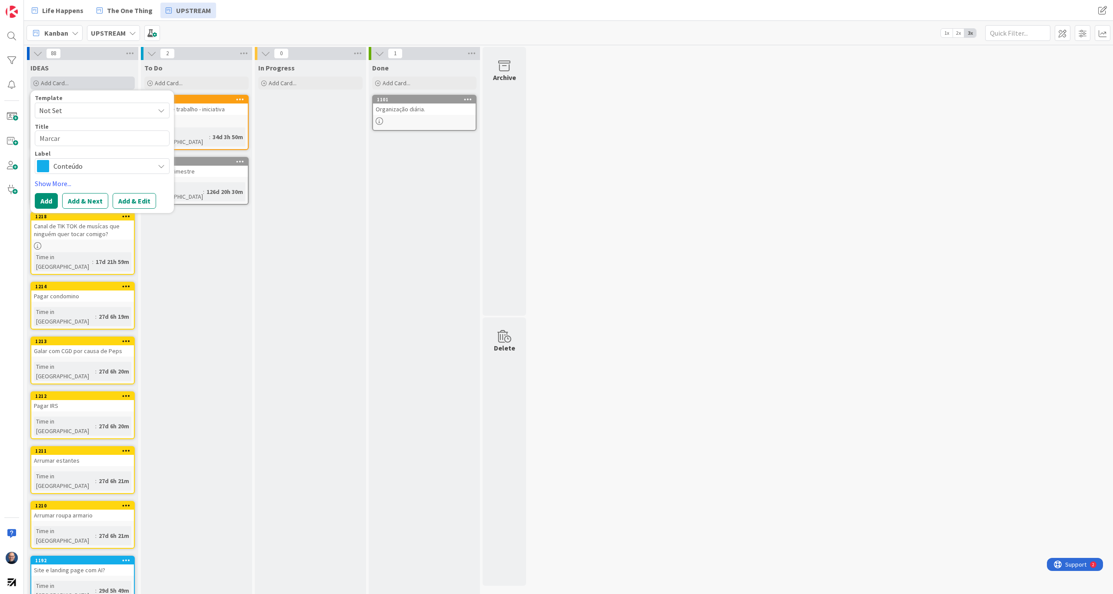
type textarea "Marcar"
type textarea "x"
type textarea "Marca"
type textarea "x"
type textarea "[PERSON_NAME]"
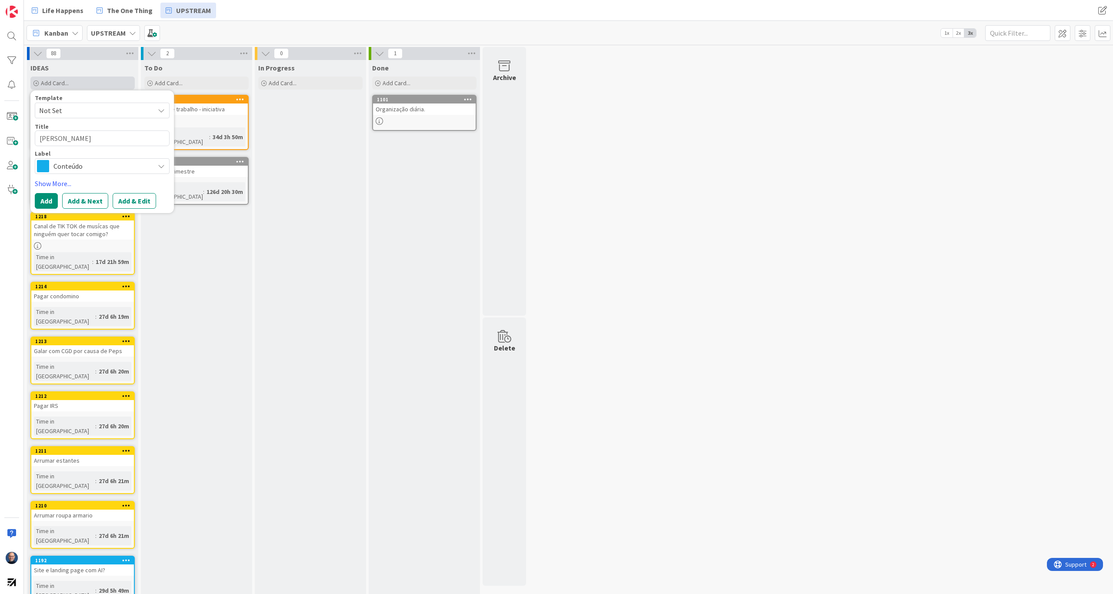
type textarea "x"
type textarea "Mar"
type textarea "x"
type textarea "Ma"
type textarea "x"
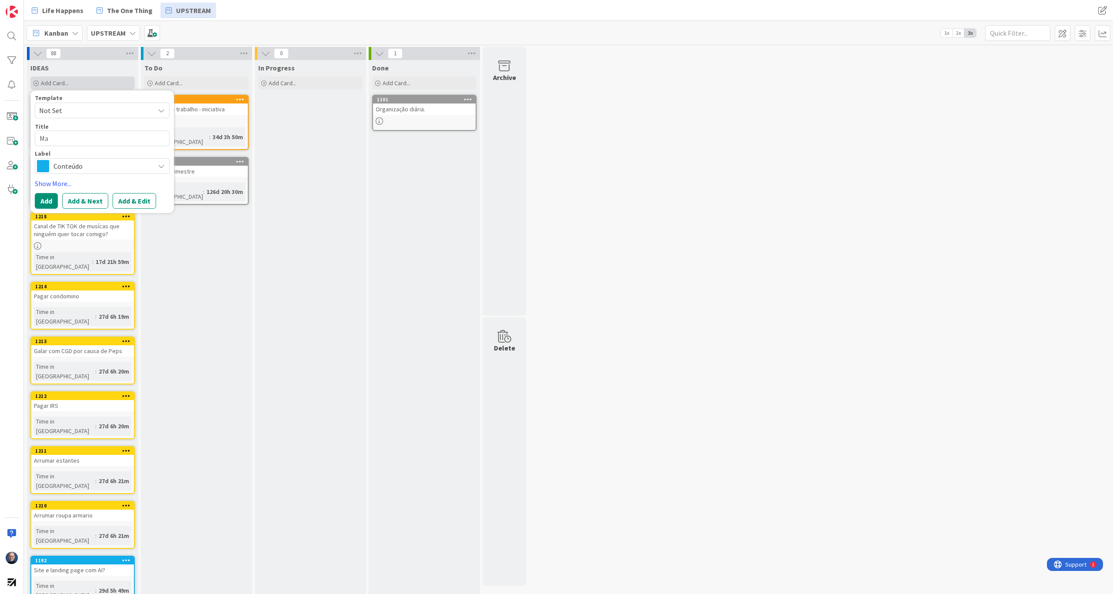
type textarea "M"
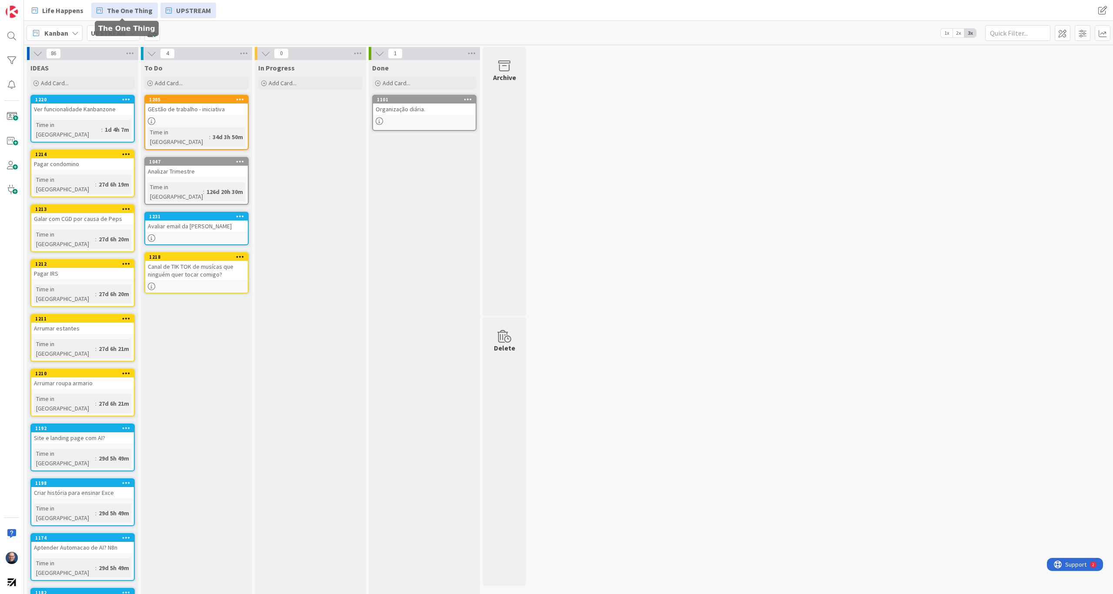
click at [112, 8] on span "The One Thing" at bounding box center [130, 10] width 46 height 10
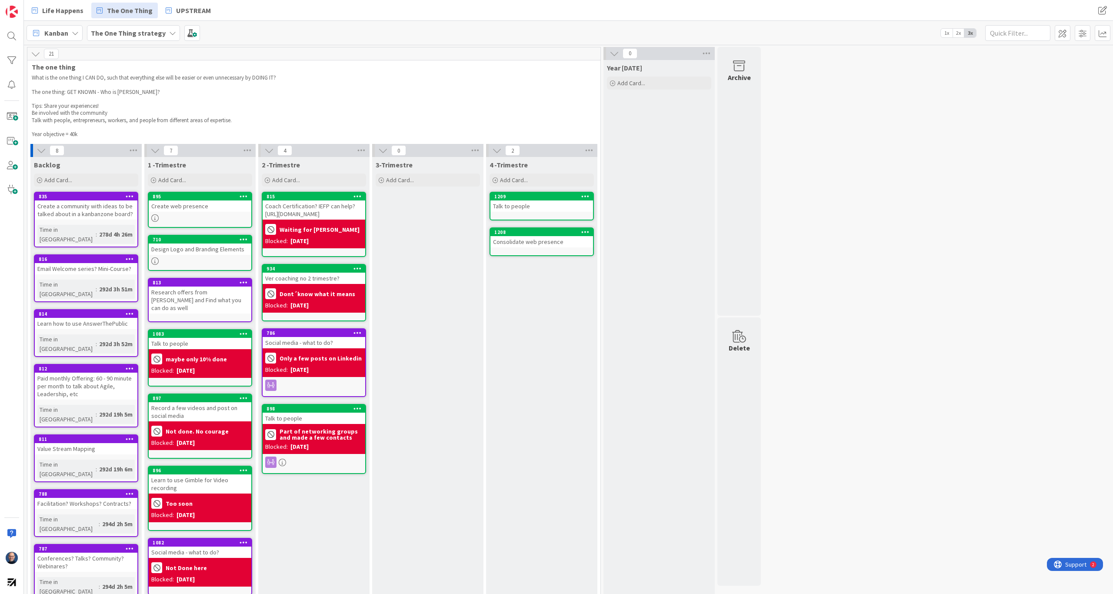
scroll to position [10, 0]
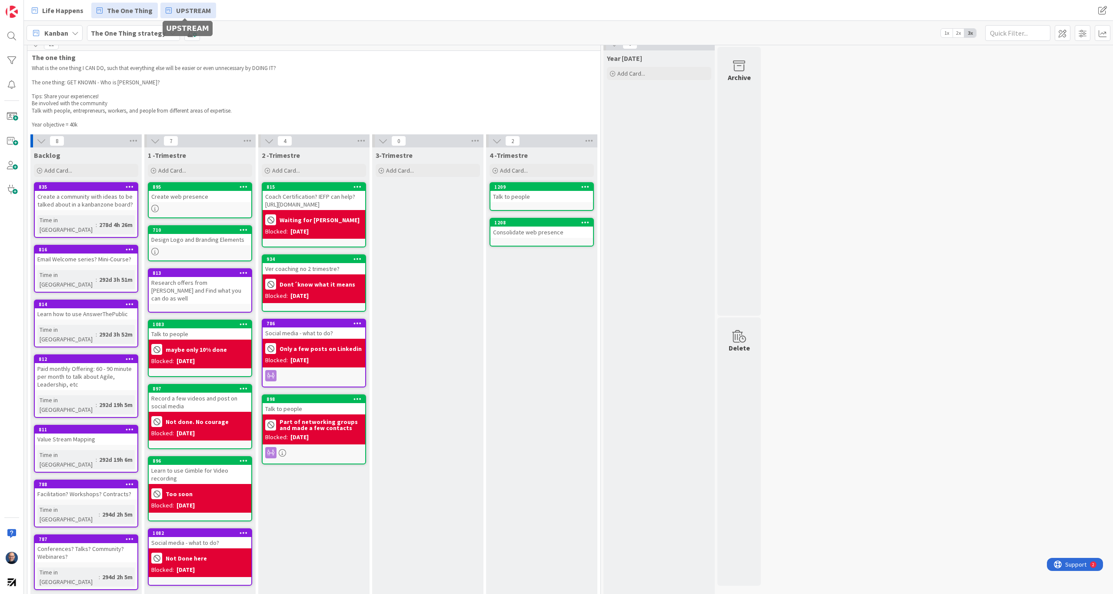
click at [184, 9] on span "UPSTREAM" at bounding box center [193, 10] width 35 height 10
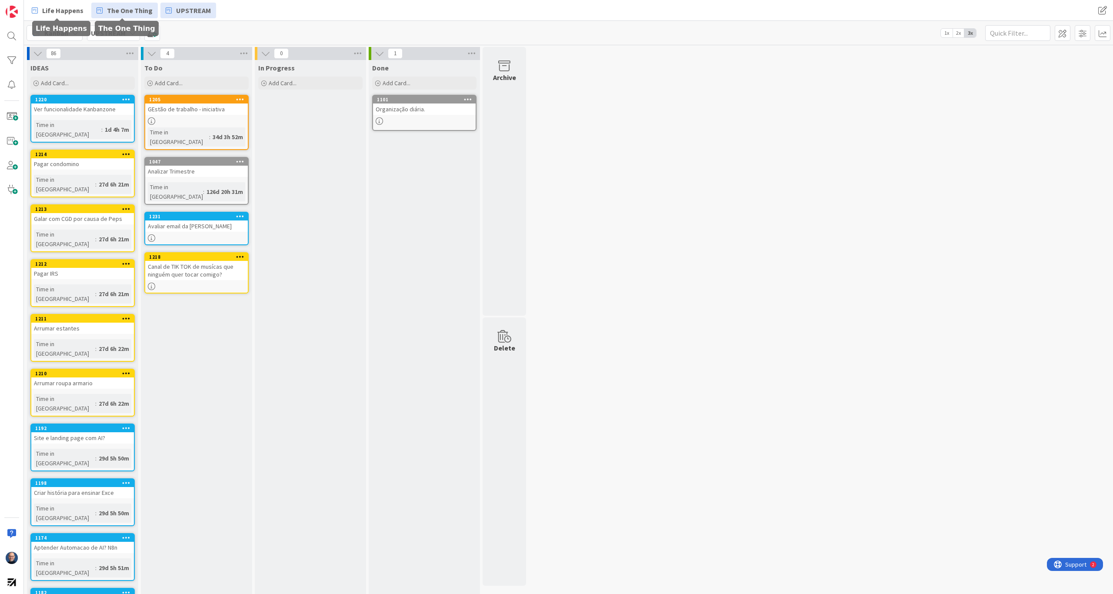
click at [131, 7] on span "The One Thing" at bounding box center [130, 10] width 46 height 10
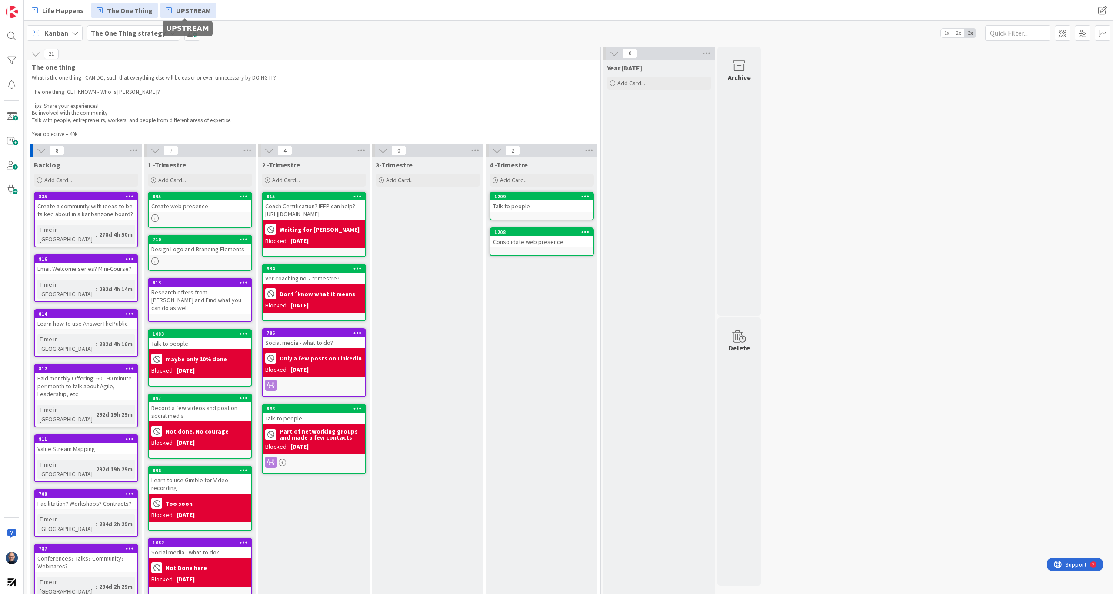
click at [191, 8] on span "UPSTREAM" at bounding box center [193, 10] width 35 height 10
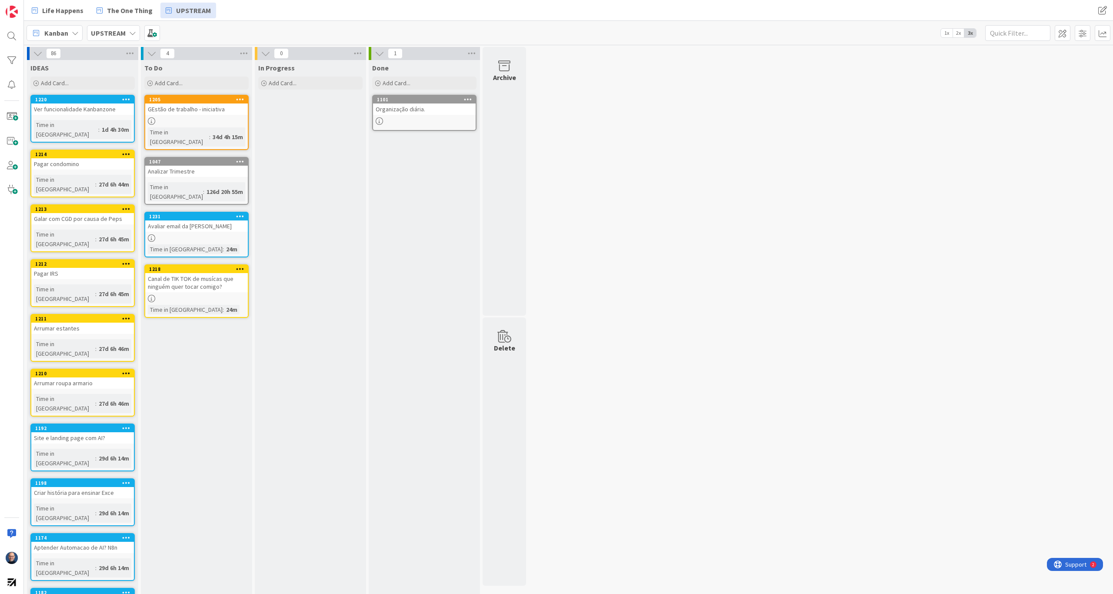
click at [130, 33] on icon at bounding box center [132, 33] width 7 height 7
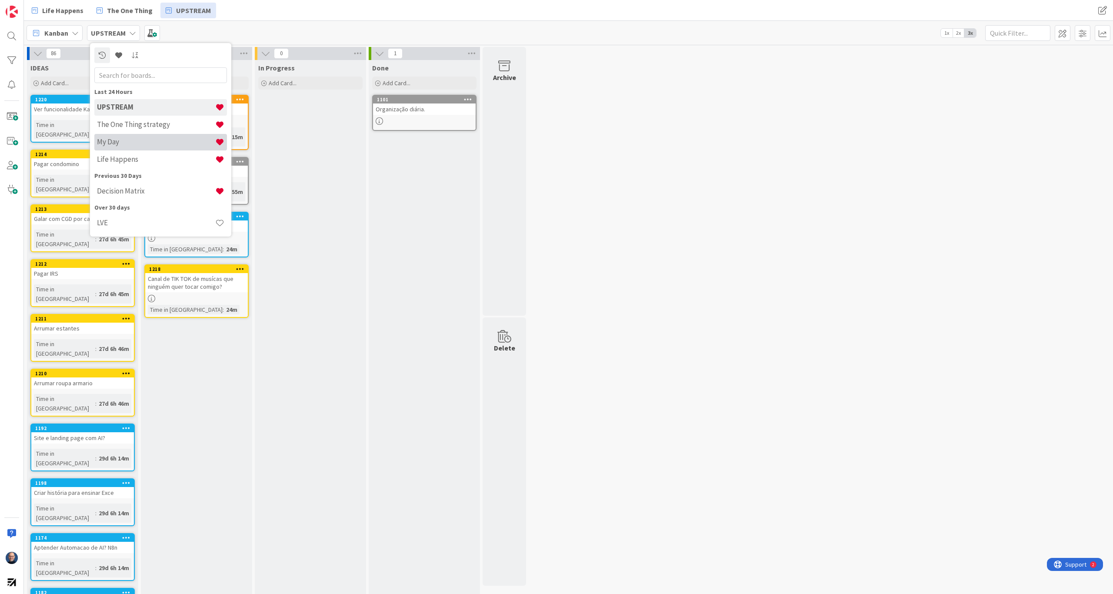
click at [148, 144] on h4 "My Day" at bounding box center [156, 141] width 118 height 9
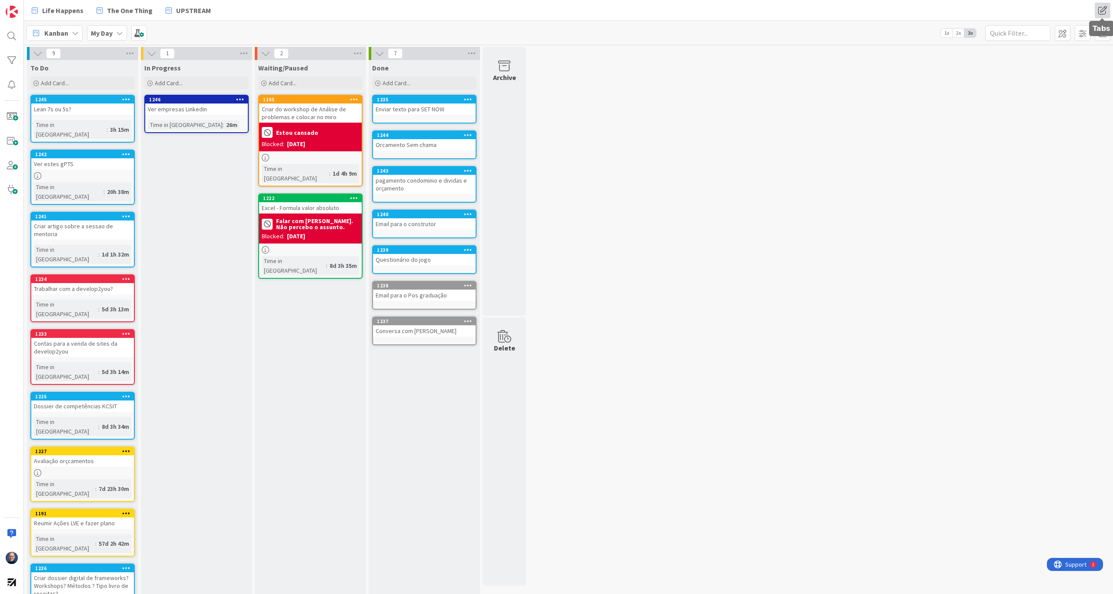
click at [1105, 12] on span at bounding box center [1102, 11] width 16 height 16
click at [998, 89] on button "Add Tab" at bounding box center [1002, 92] width 36 height 16
click at [1040, 80] on span "Select..." at bounding box center [1037, 79] width 97 height 12
click at [1033, 104] on span "My Day" at bounding box center [1046, 99] width 110 height 13
click at [1010, 106] on textarea at bounding box center [1045, 106] width 122 height 16
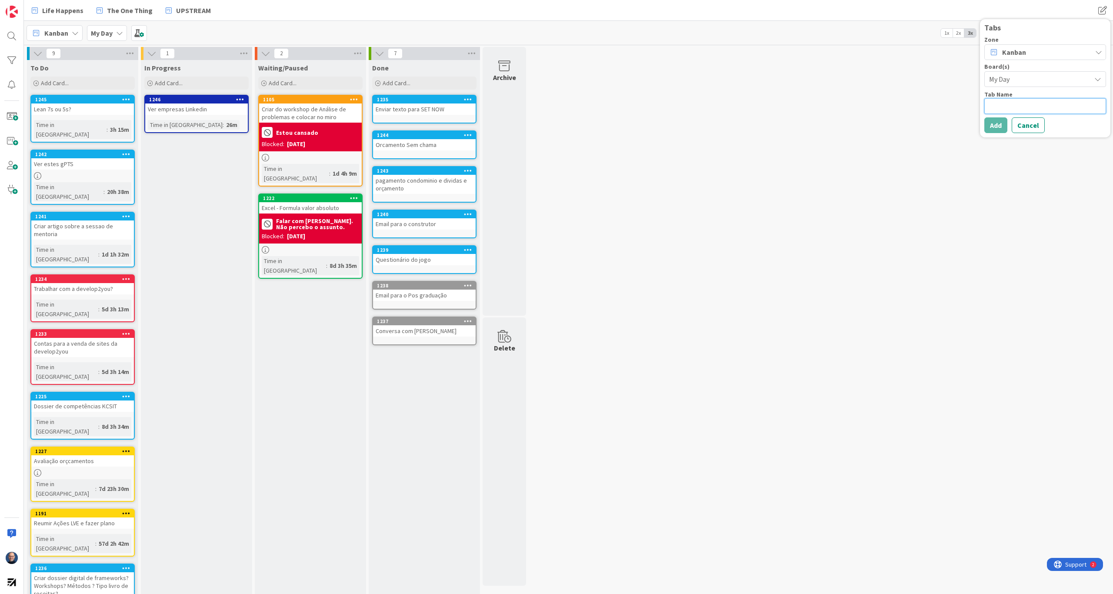
type textarea "x"
type textarea "M"
type textarea "x"
type textarea "My"
type textarea "x"
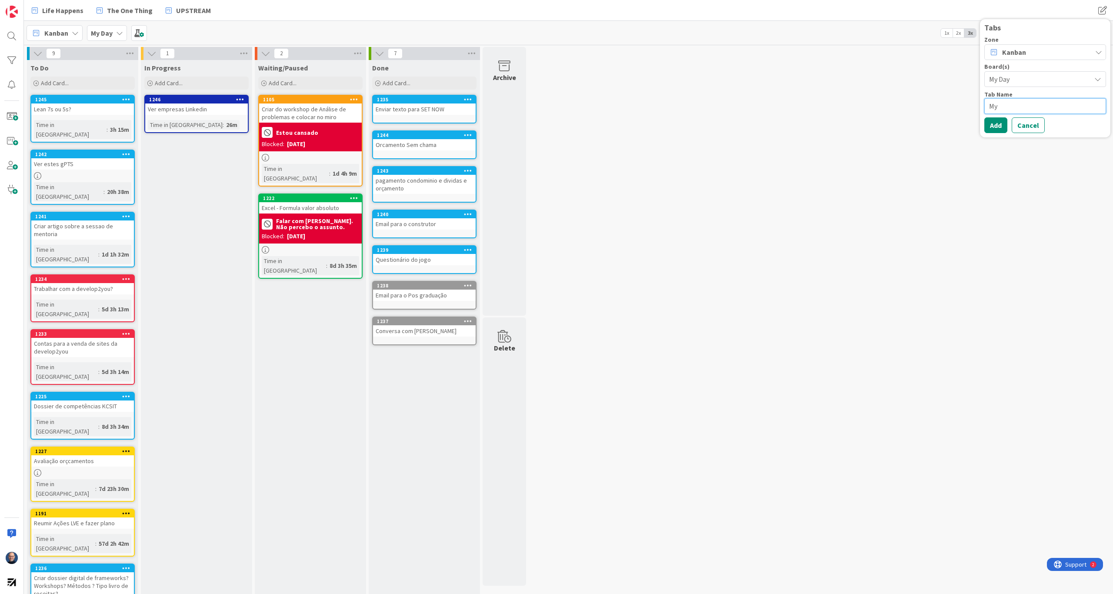
type textarea "My"
type textarea "x"
type textarea "My D"
type textarea "x"
type textarea "My Da"
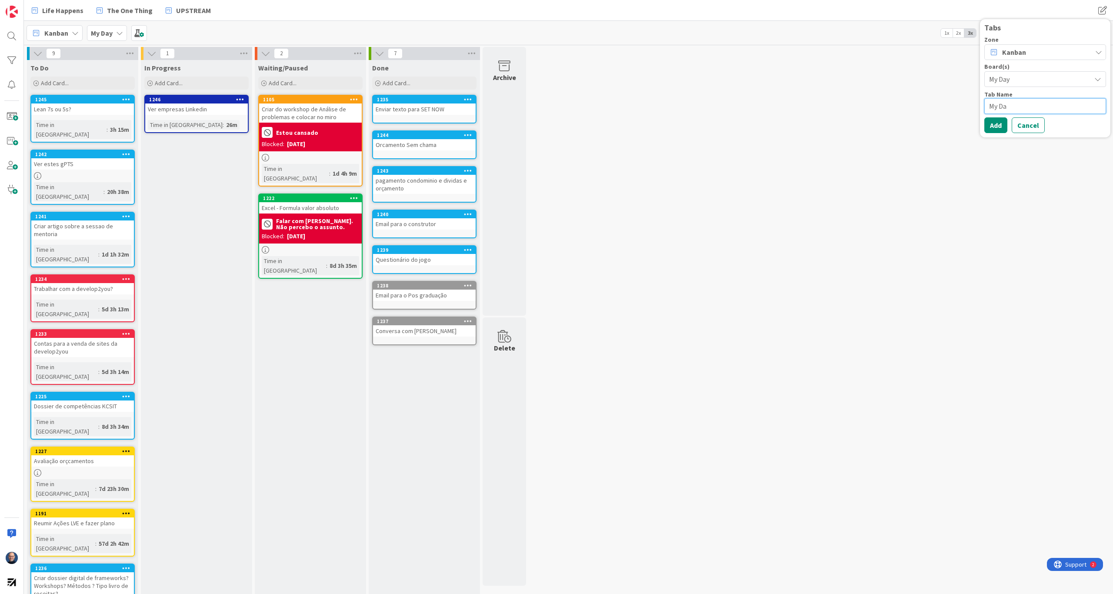
type textarea "x"
type textarea "My Day"
click at [997, 127] on button "Add" at bounding box center [995, 125] width 23 height 16
click at [953, 122] on div "9 To Do Add Card... 1245 Lean 7s ou 5s? Time in [GEOGRAPHIC_DATA] : 3h 15m 1242…" at bounding box center [568, 342] width 1085 height 591
click at [1102, 12] on span at bounding box center [1102, 11] width 16 height 16
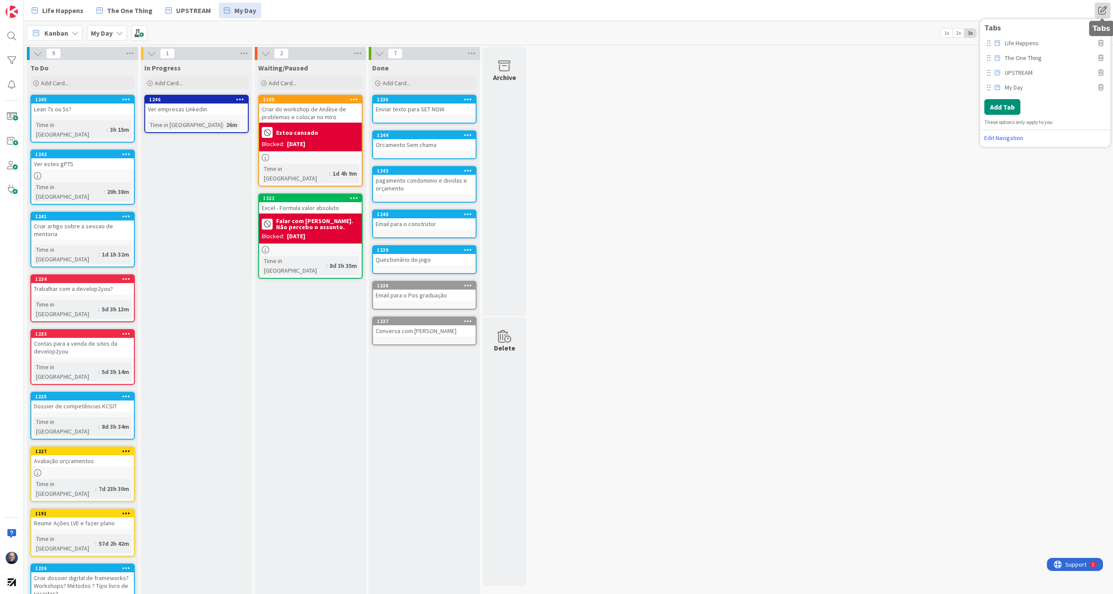
click at [1102, 12] on span at bounding box center [1102, 11] width 16 height 16
click at [785, 159] on div "9 To Do Add Card... 1245 Lean 7s ou 5s? Time in [GEOGRAPHIC_DATA] : 3h 15m 1242…" at bounding box center [568, 342] width 1085 height 591
click at [13, 12] on img at bounding box center [12, 12] width 12 height 12
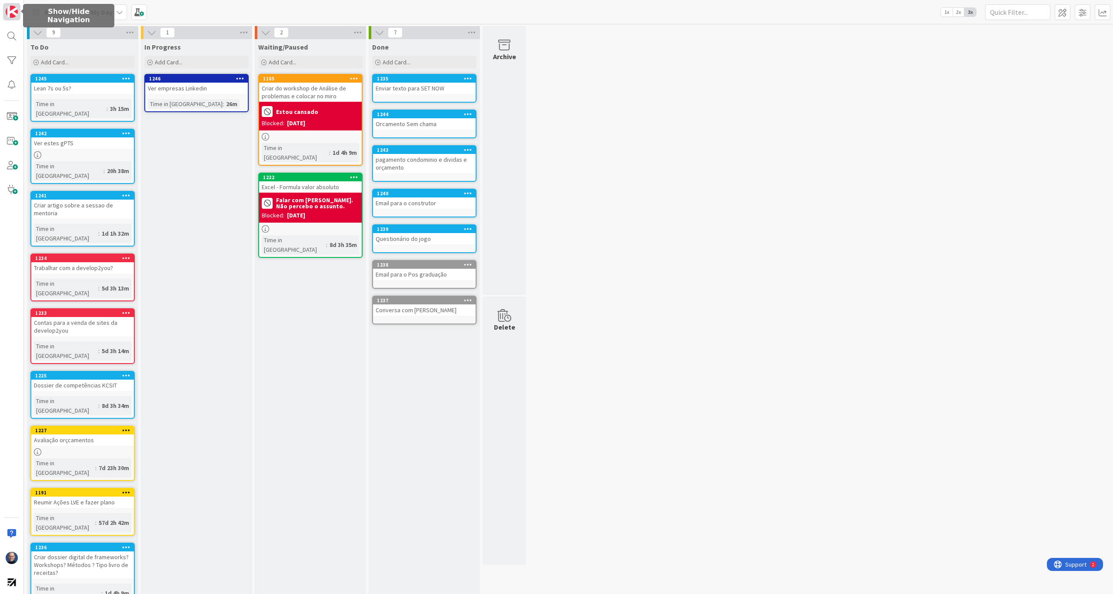
click at [13, 12] on img at bounding box center [12, 12] width 12 height 12
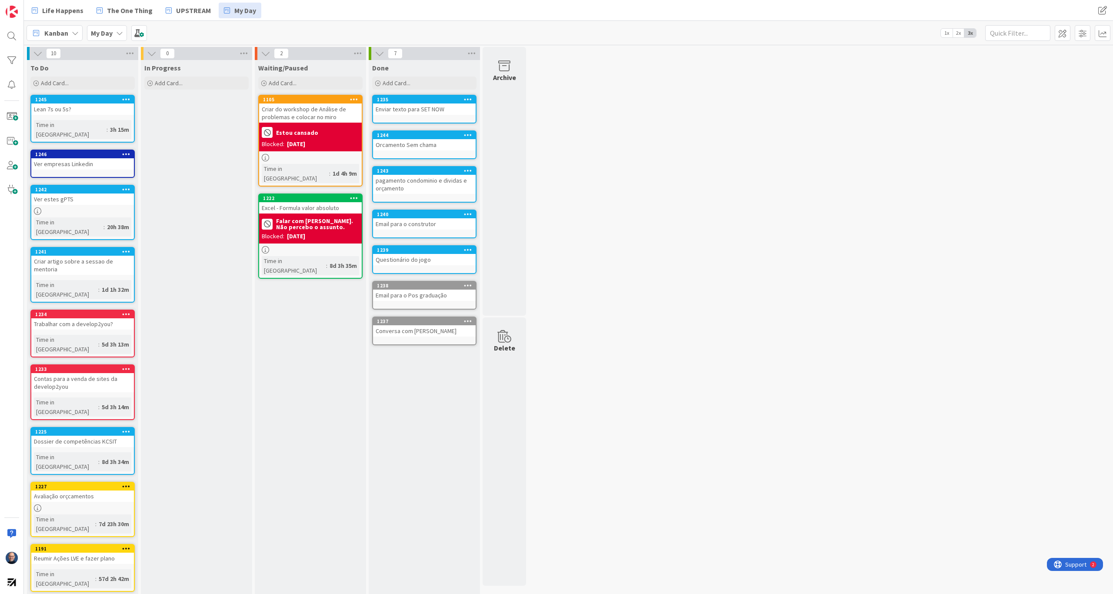
click at [88, 132] on link "1245 Lean 7s ou 5s? Time in [GEOGRAPHIC_DATA] : 3h 15m" at bounding box center [82, 119] width 104 height 48
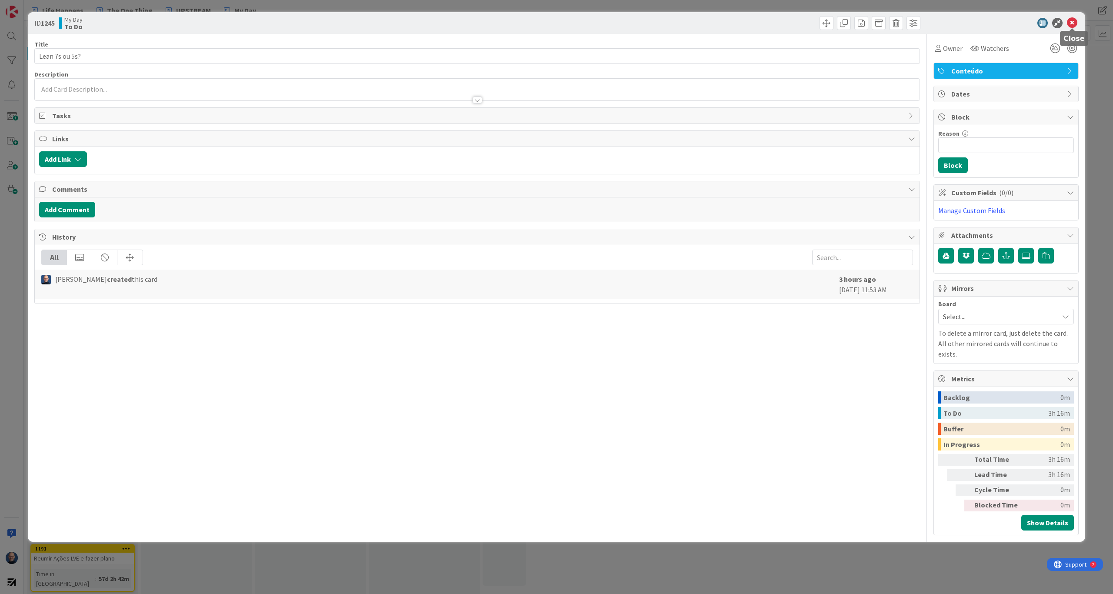
click at [1070, 25] on icon at bounding box center [1072, 23] width 10 height 10
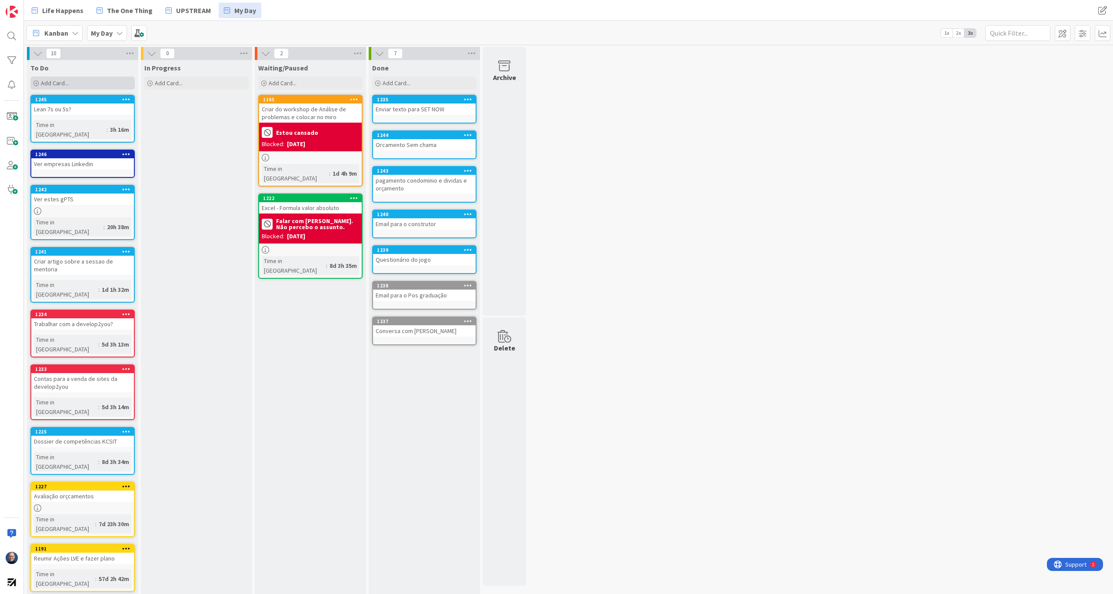
click at [96, 83] on div "Add Card..." at bounding box center [82, 82] width 104 height 13
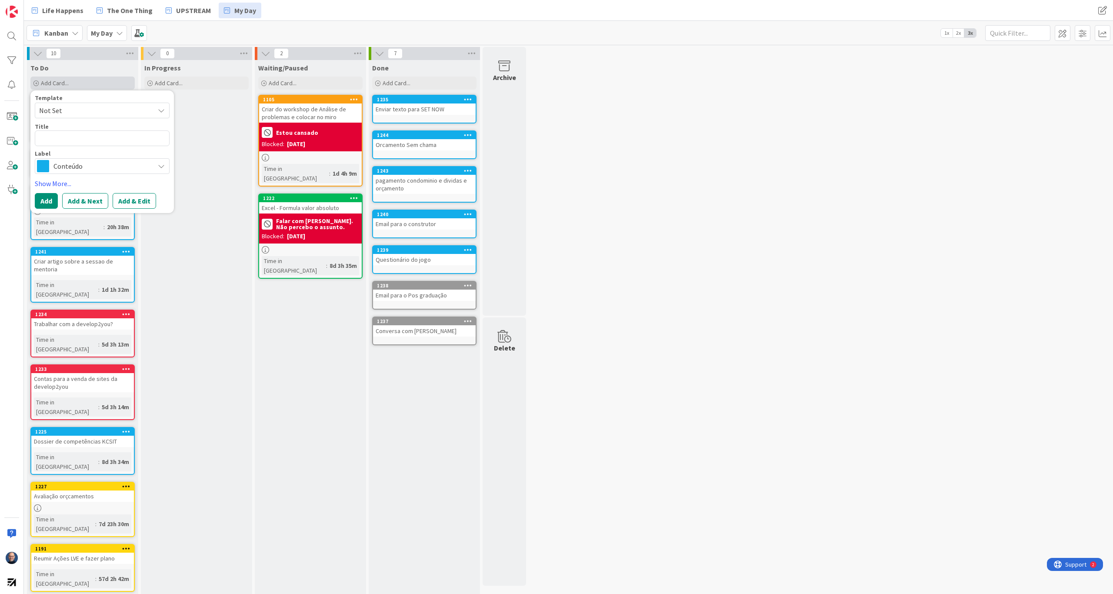
type textarea "x"
type textarea "F"
type textarea "x"
type textarea "Fro"
type textarea "x"
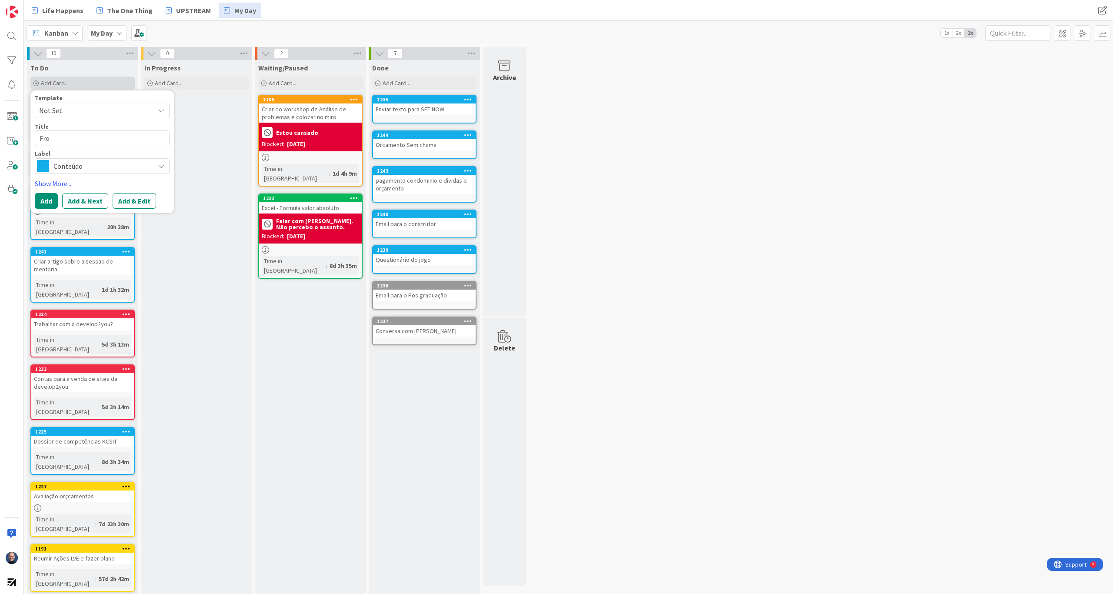
type textarea "From"
type textarea "x"
type textarea "From"
type textarea "x"
type textarea "From g"
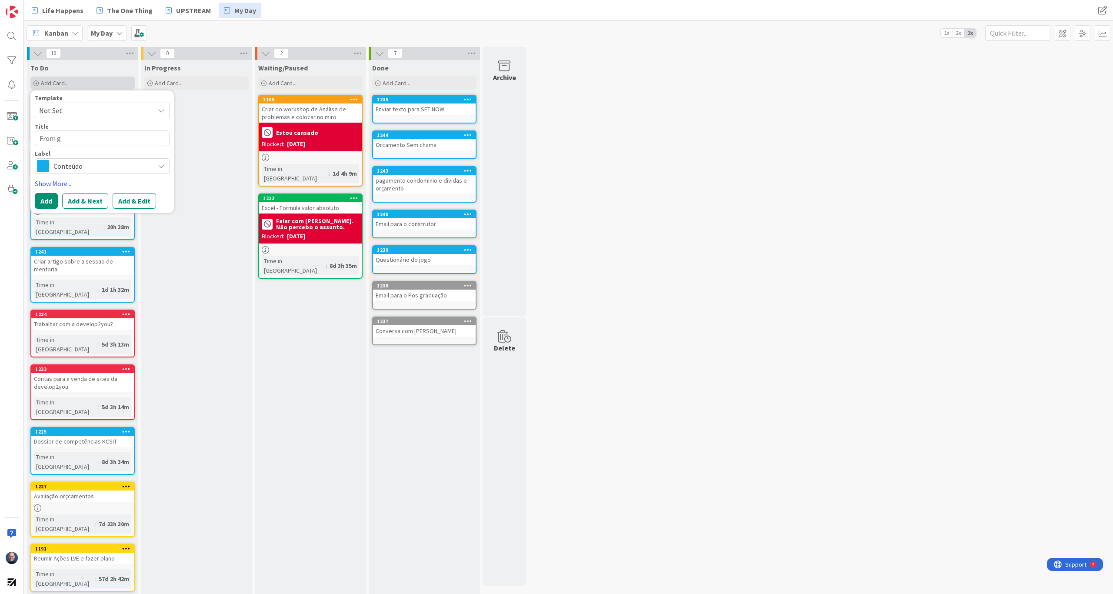
type textarea "x"
type textarea "From go"
type textarea "x"
type textarea "From goo"
type textarea "x"
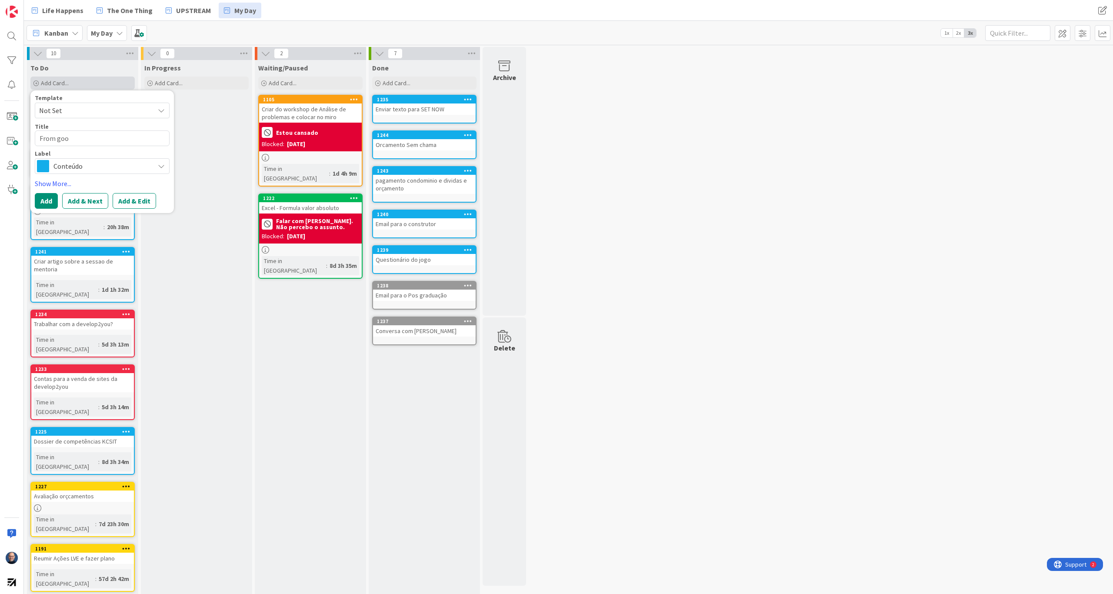
type textarea "From goog"
type textarea "x"
type textarea "From googl"
type textarea "x"
type textarea "From google"
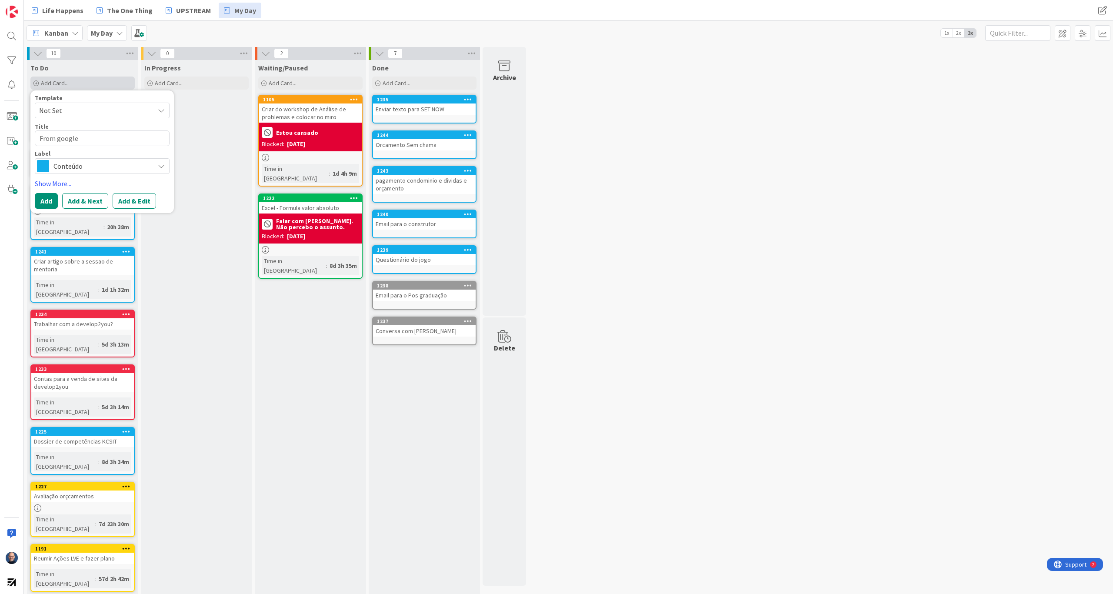
type textarea "x"
type textarea "From google g"
type textarea "x"
type textarea "From google"
type textarea "x"
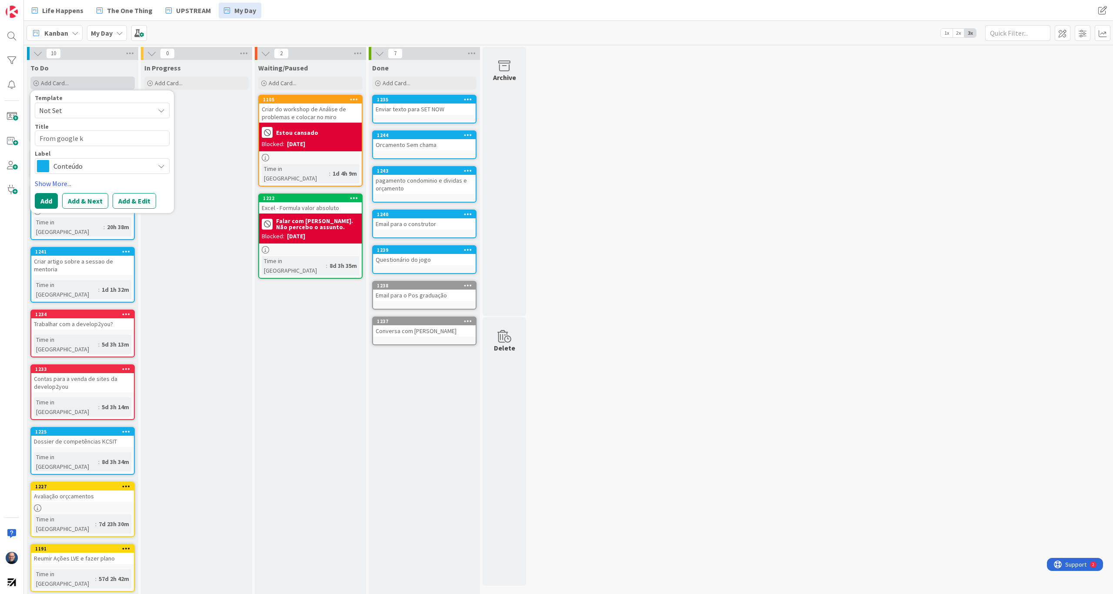
type textarea "From google ke"
type textarea "x"
type textarea "From google kee"
type textarea "x"
type textarea "From google keep"
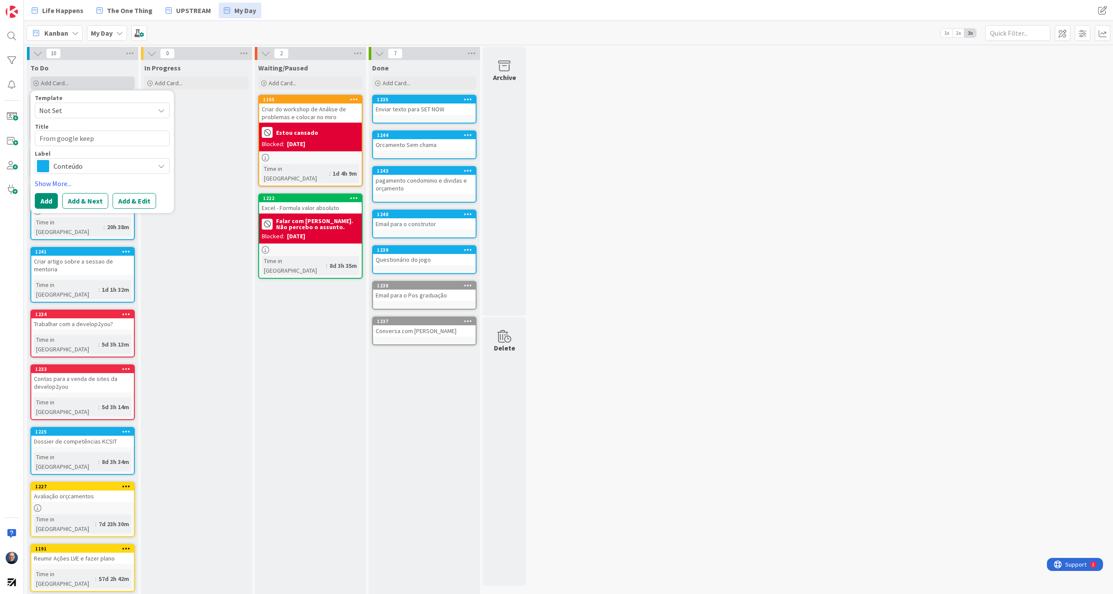
type textarea "x"
type textarea "From google keep"
type textarea "x"
type textarea "From google keep t"
type textarea "x"
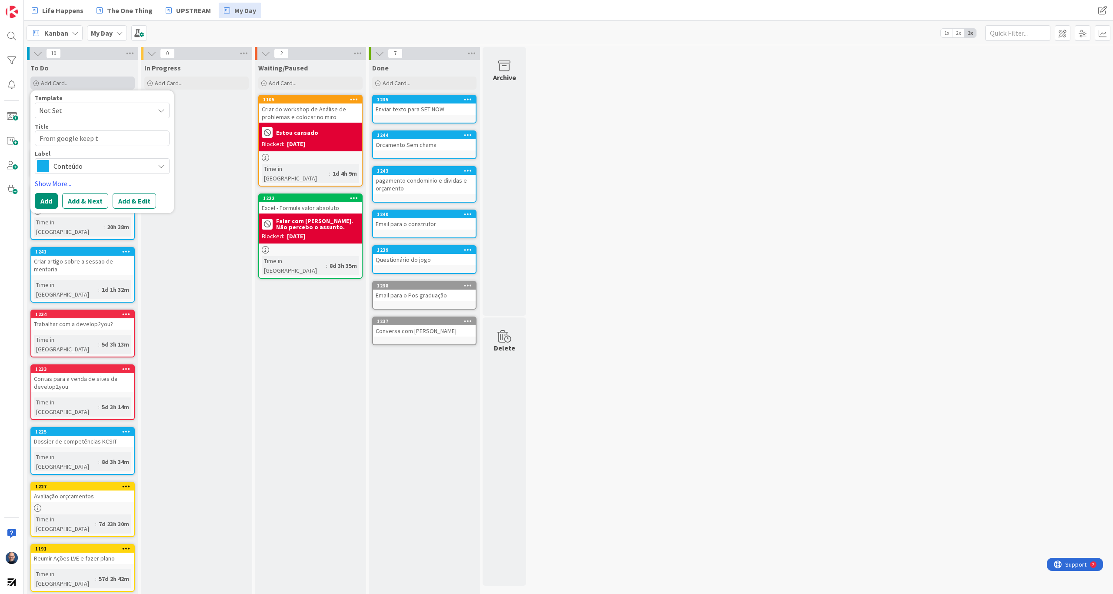
type textarea "From google keep to"
type textarea "x"
type textarea "From google keep to"
type textarea "x"
type textarea "From google keep to k"
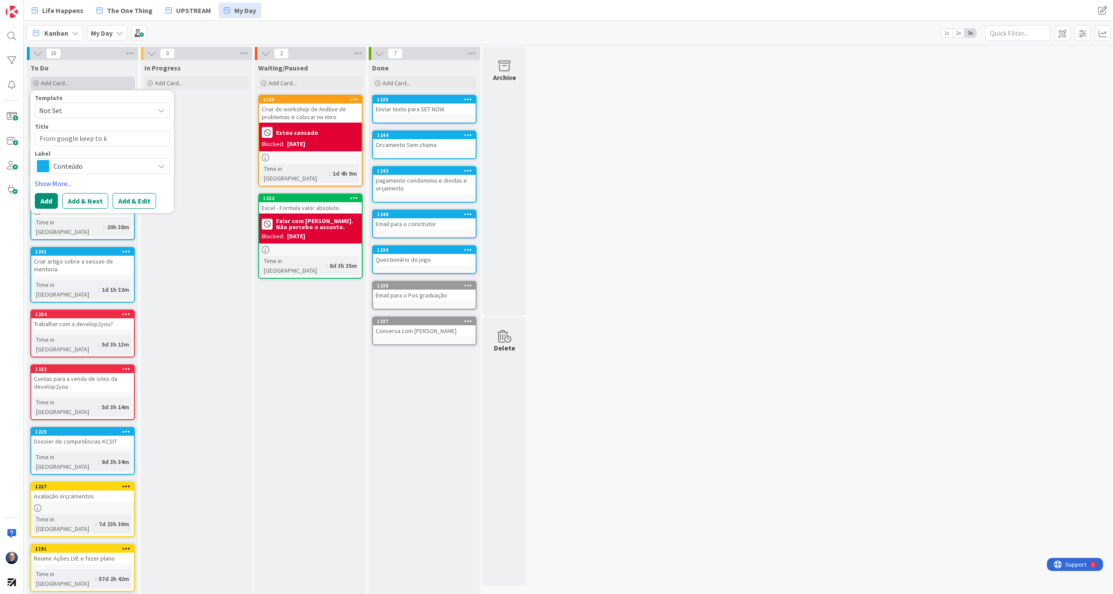
type textarea "x"
type textarea "From google keep to ka"
type textarea "x"
type textarea "From google keep to kan"
type textarea "x"
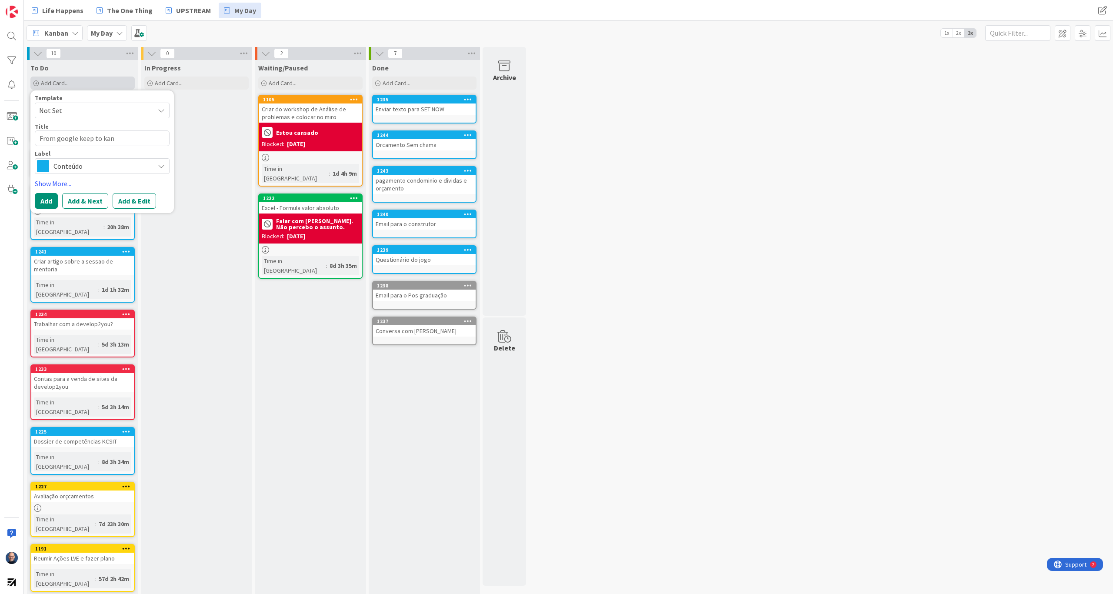
type textarea "From google keep to kanb"
type textarea "x"
type textarea "From google keep to kanba"
type textarea "x"
type textarea "From google keep to kanban"
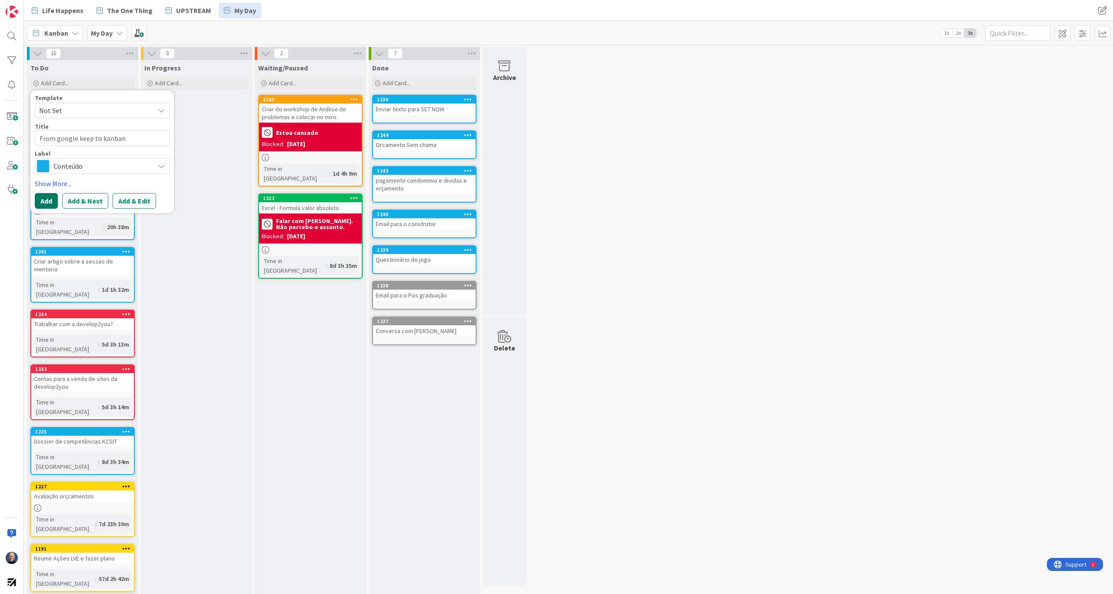
click at [42, 196] on button "Add" at bounding box center [46, 201] width 23 height 16
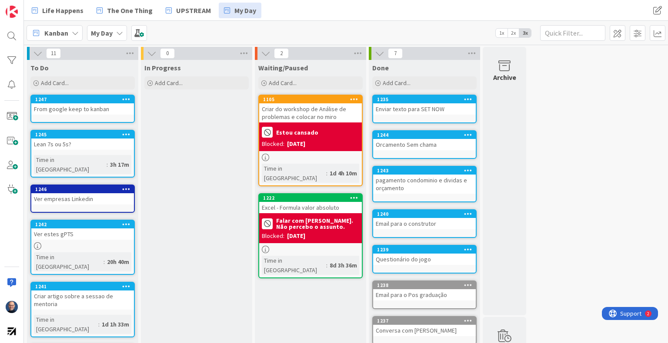
click at [297, 202] on div "Excel - Formula valor absoluto" at bounding box center [310, 207] width 103 height 11
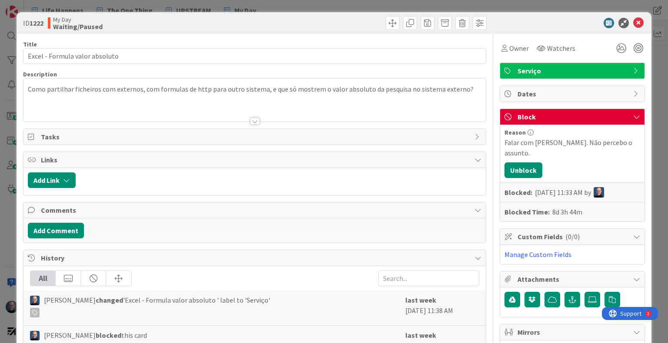
click at [633, 115] on icon at bounding box center [636, 116] width 7 height 7
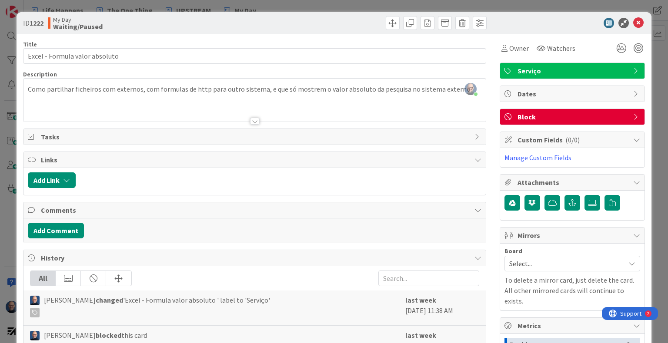
click at [554, 116] on span "Block" at bounding box center [572, 117] width 111 height 10
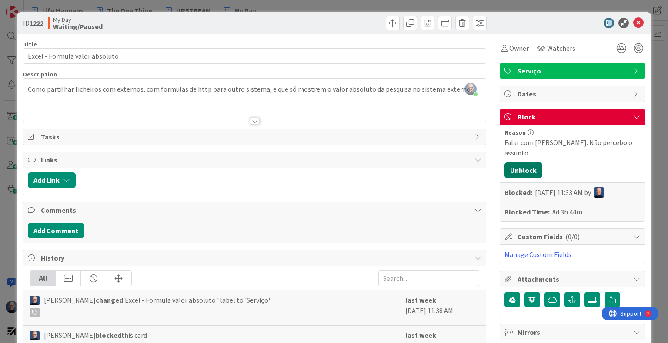
click at [508, 166] on button "Unblock" at bounding box center [523, 171] width 38 height 16
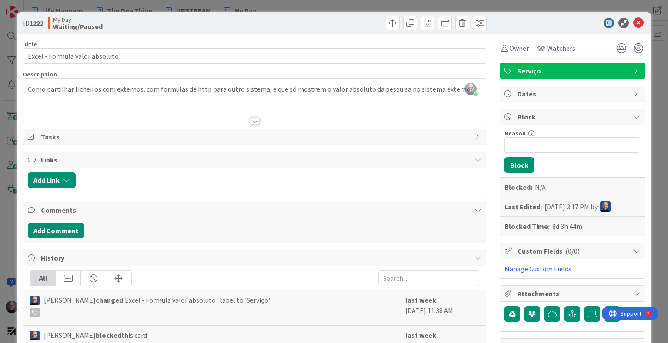
click at [66, 25] on b "Waiting/Paused" at bounding box center [78, 26] width 50 height 7
click at [66, 27] on b "Waiting/Paused" at bounding box center [78, 26] width 50 height 7
click at [77, 27] on b "Waiting/Paused" at bounding box center [78, 26] width 50 height 7
click at [386, 23] on span at bounding box center [393, 23] width 14 height 14
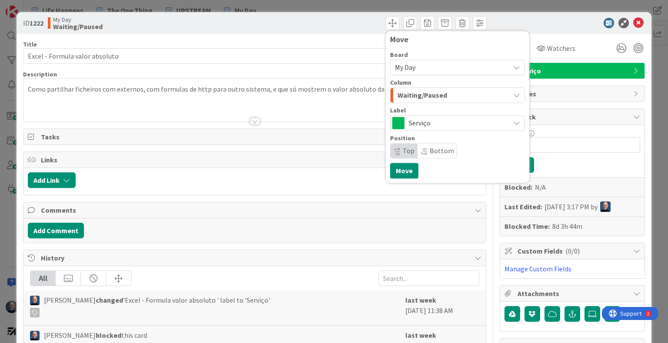
click at [473, 73] on span "My Day" at bounding box center [450, 67] width 110 height 12
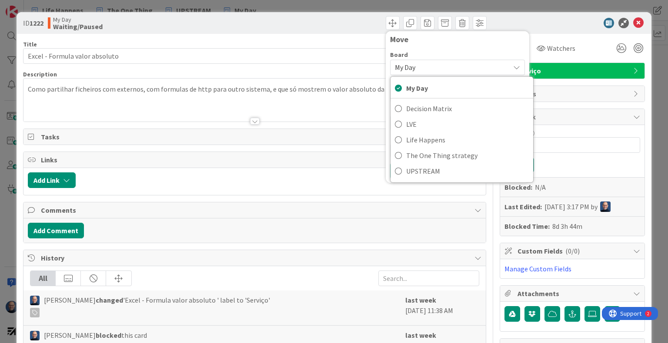
click at [466, 69] on span "My Day" at bounding box center [450, 67] width 110 height 12
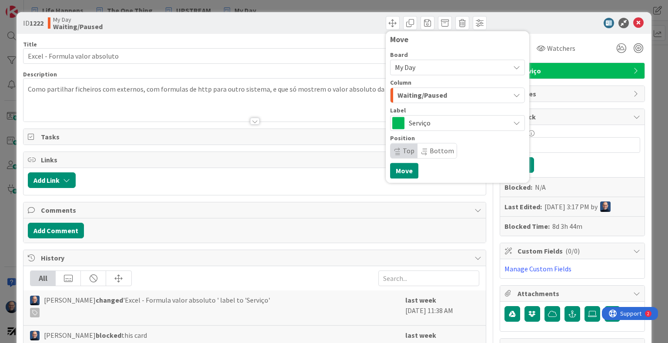
click at [468, 94] on div "Waiting/Paused" at bounding box center [452, 95] width 114 height 14
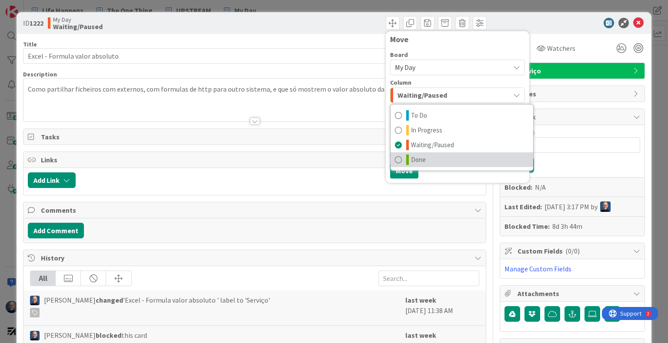
click at [459, 164] on link "Done" at bounding box center [461, 160] width 143 height 15
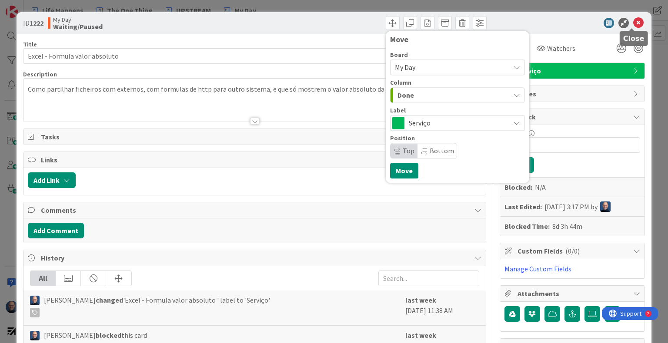
click at [633, 23] on icon at bounding box center [638, 23] width 10 height 10
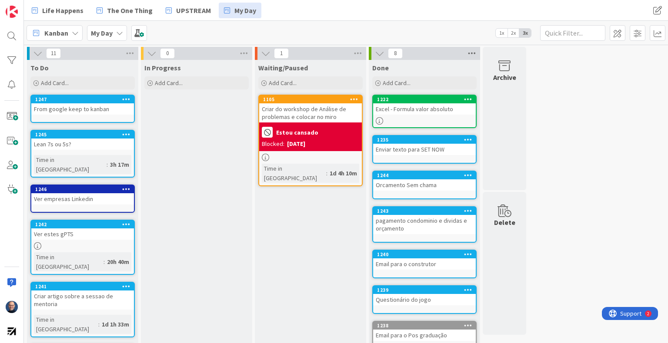
click at [472, 50] on icon at bounding box center [471, 53] width 11 height 13
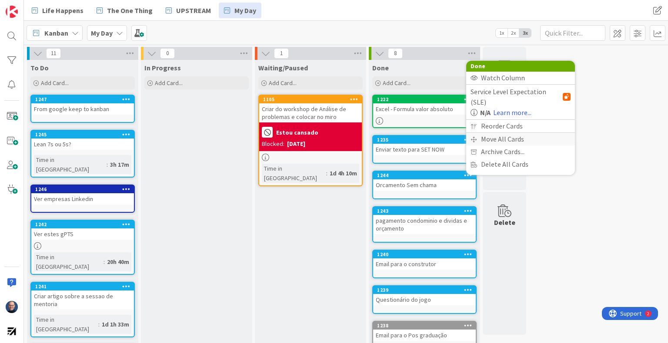
click at [513, 133] on div "Move All Cards" at bounding box center [520, 139] width 109 height 13
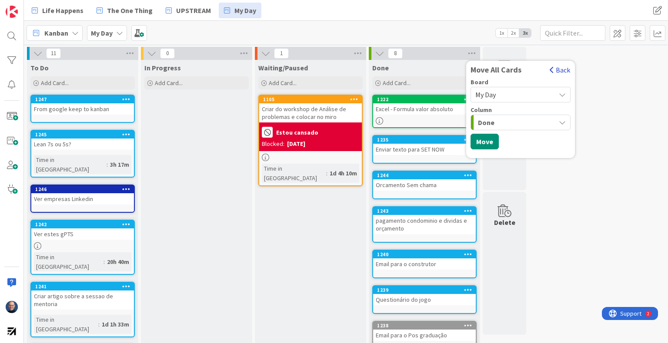
click at [556, 67] on button "Back" at bounding box center [559, 70] width 21 height 10
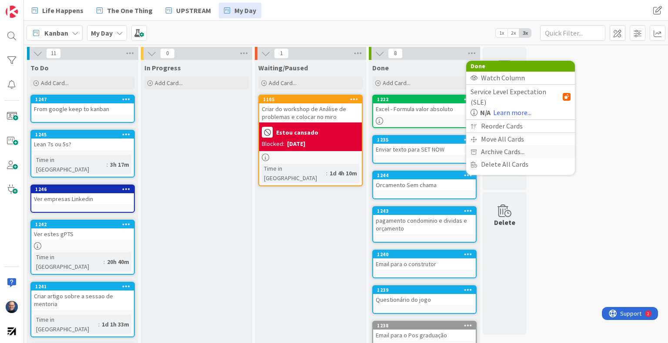
click at [510, 146] on span "Archive Cards..." at bounding box center [502, 152] width 43 height 13
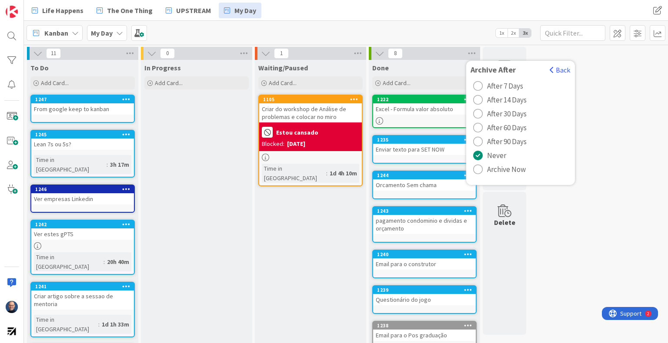
click at [518, 170] on span "Archive Now" at bounding box center [506, 169] width 39 height 13
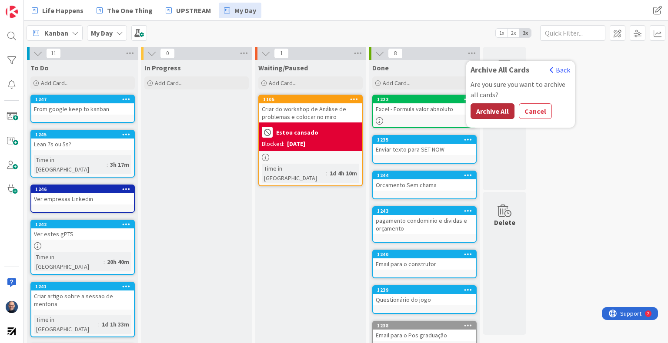
click at [487, 107] on button "Archive All" at bounding box center [492, 111] width 44 height 16
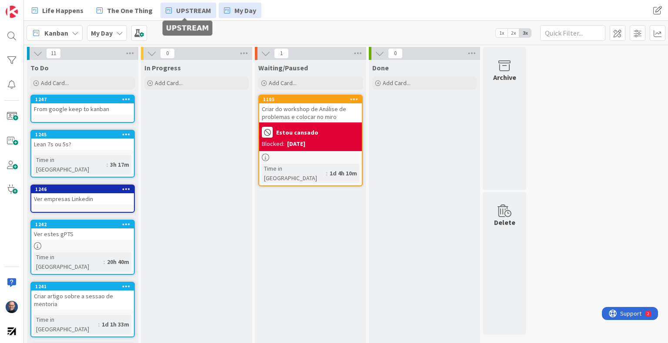
click at [197, 10] on span "UPSTREAM" at bounding box center [193, 10] width 35 height 10
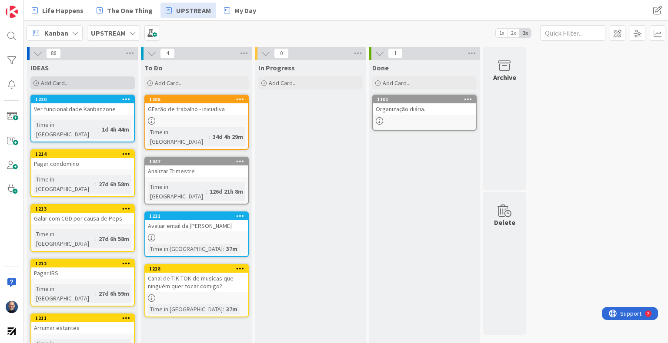
click at [80, 88] on div "Add Card..." at bounding box center [82, 82] width 104 height 13
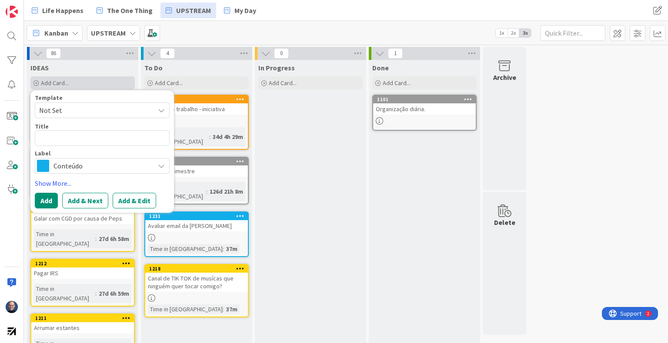
type textarea "x"
type textarea "A"
type textarea "x"
click at [138, 204] on button "Add & Edit" at bounding box center [134, 201] width 43 height 16
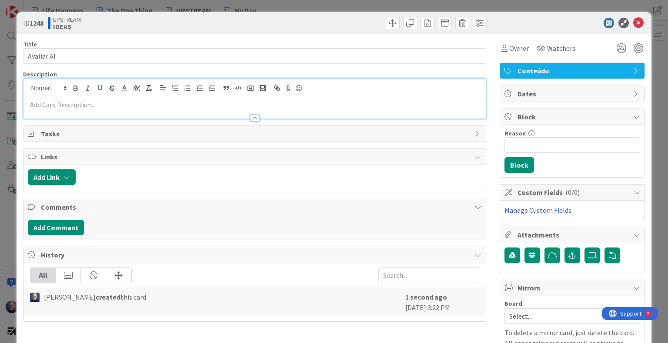
click at [162, 88] on div at bounding box center [254, 99] width 462 height 40
click at [155, 110] on div at bounding box center [254, 114] width 462 height 9
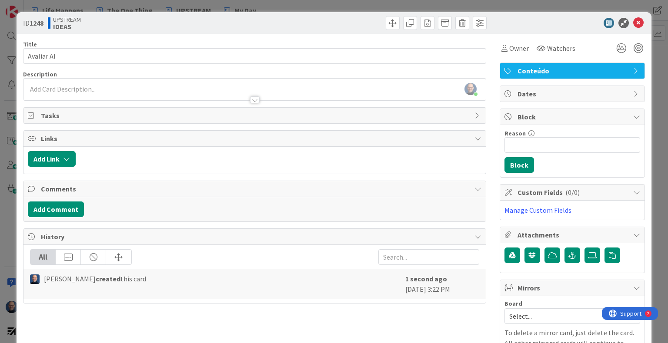
click at [153, 96] on div at bounding box center [254, 95] width 462 height 9
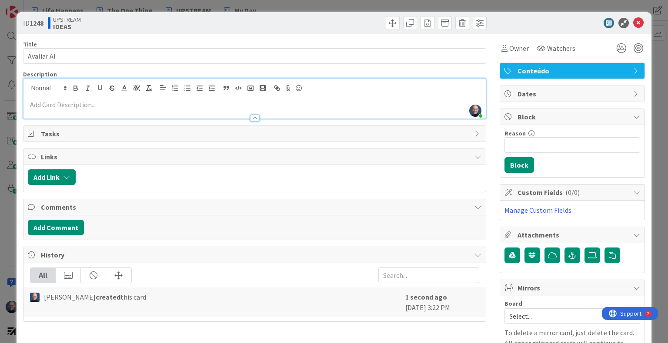
click at [151, 107] on p at bounding box center [254, 105] width 453 height 10
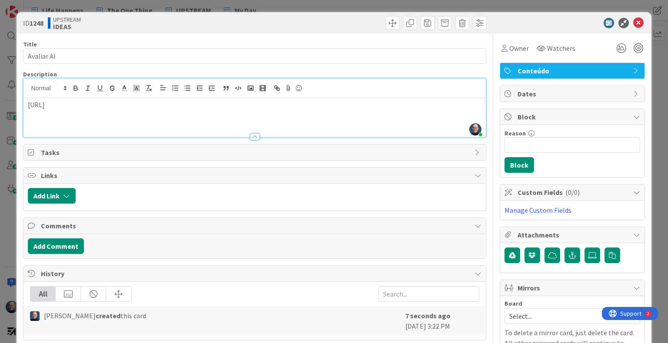
drag, startPoint x: 74, startPoint y: 106, endPoint x: 169, endPoint y: 107, distance: 94.8
click at [169, 107] on p "[URL]" at bounding box center [254, 105] width 453 height 10
click at [635, 20] on icon at bounding box center [638, 23] width 10 height 10
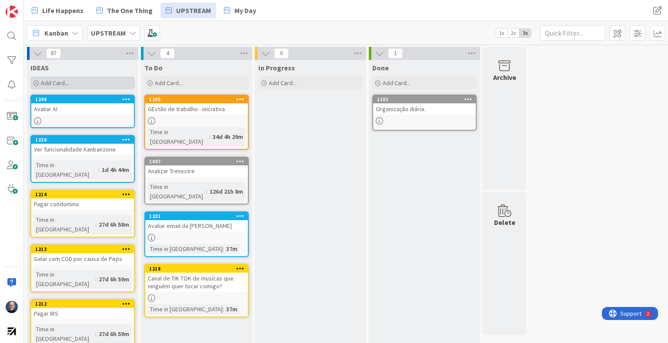
click at [99, 85] on div "Add Card..." at bounding box center [82, 82] width 104 height 13
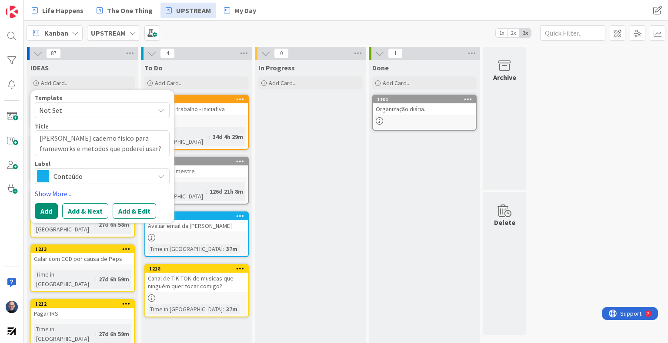
click at [73, 180] on span "Conteúdo" at bounding box center [101, 176] width 96 height 12
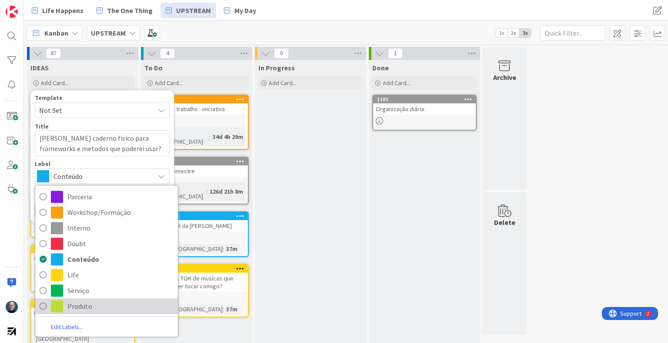
click at [93, 300] on span "Produto" at bounding box center [120, 306] width 106 height 13
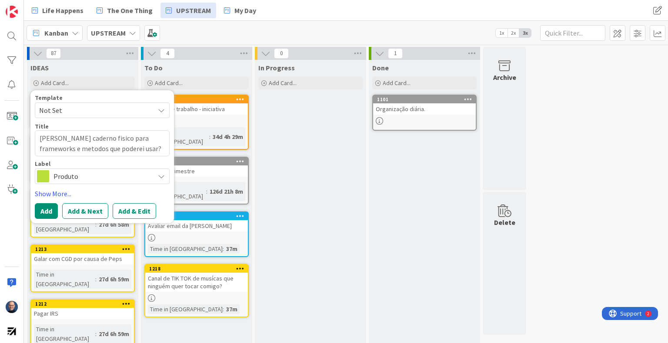
click at [79, 176] on span "Produto" at bounding box center [101, 176] width 96 height 12
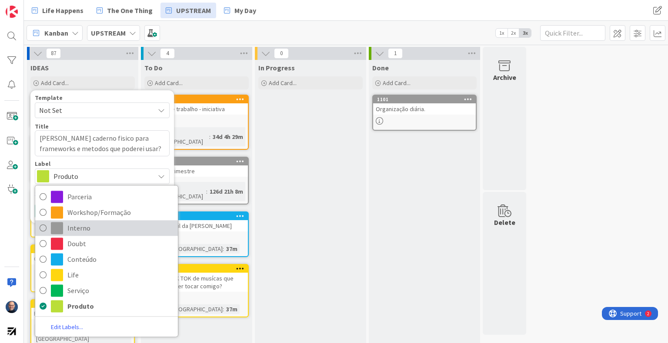
click at [86, 226] on span "Interno" at bounding box center [120, 228] width 106 height 13
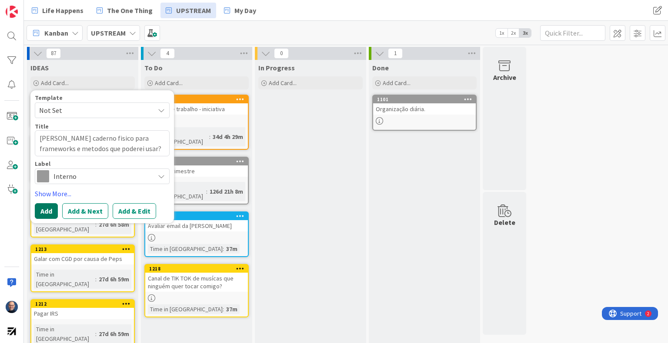
click at [40, 212] on button "Add" at bounding box center [46, 211] width 23 height 16
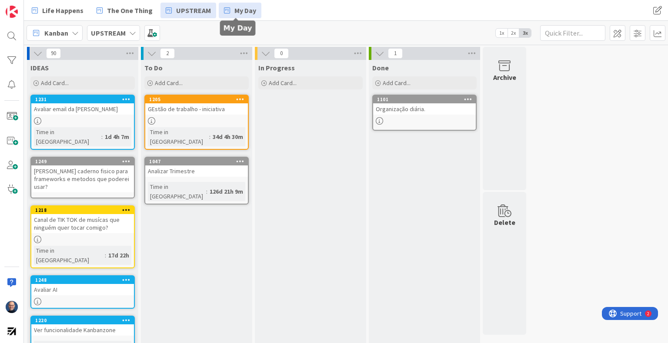
click at [238, 15] on span "My Day" at bounding box center [245, 10] width 22 height 10
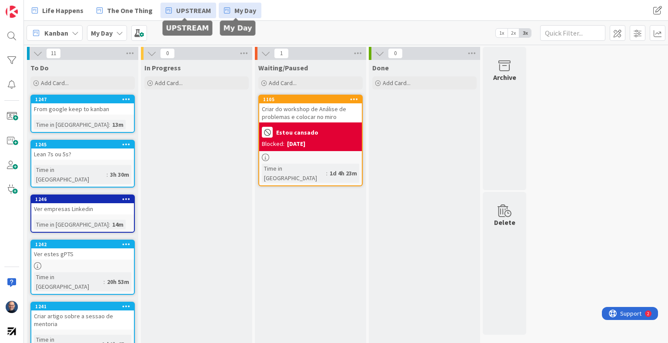
click at [202, 10] on span "UPSTREAM" at bounding box center [193, 10] width 35 height 10
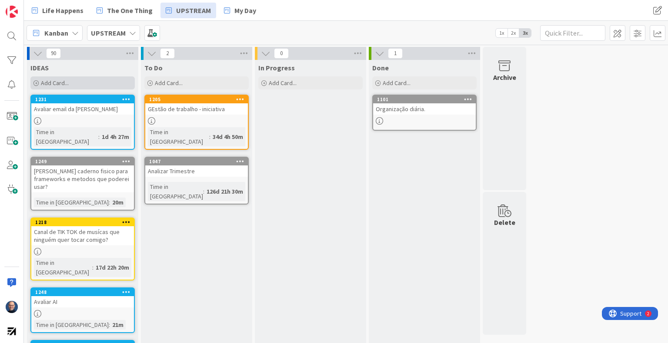
click at [83, 80] on div "Add Card..." at bounding box center [82, 82] width 104 height 13
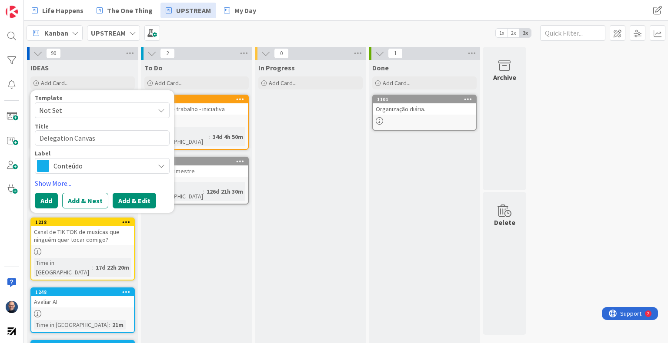
click at [146, 206] on button "Add & Edit" at bounding box center [134, 201] width 43 height 16
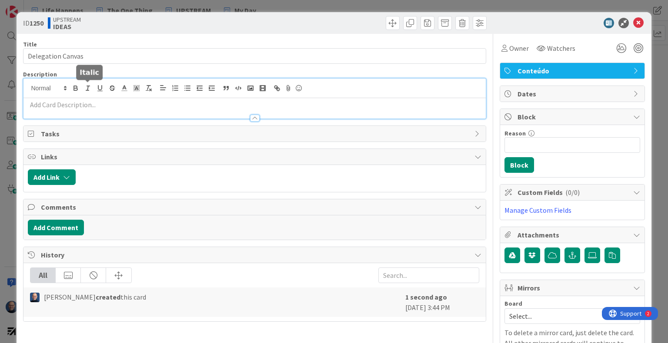
click at [90, 83] on div at bounding box center [254, 99] width 462 height 40
click at [90, 108] on p at bounding box center [254, 105] width 453 height 10
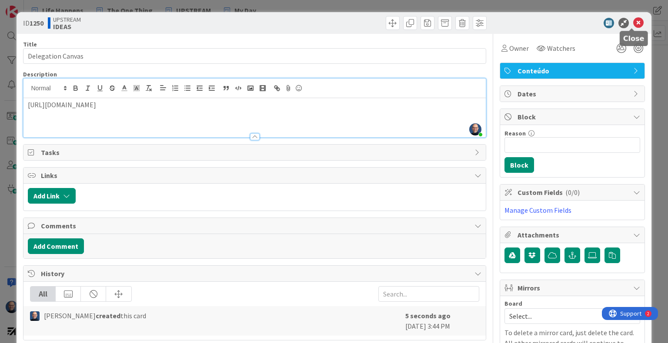
click at [633, 24] on icon at bounding box center [638, 23] width 10 height 10
